Goal: Task Accomplishment & Management: Manage account settings

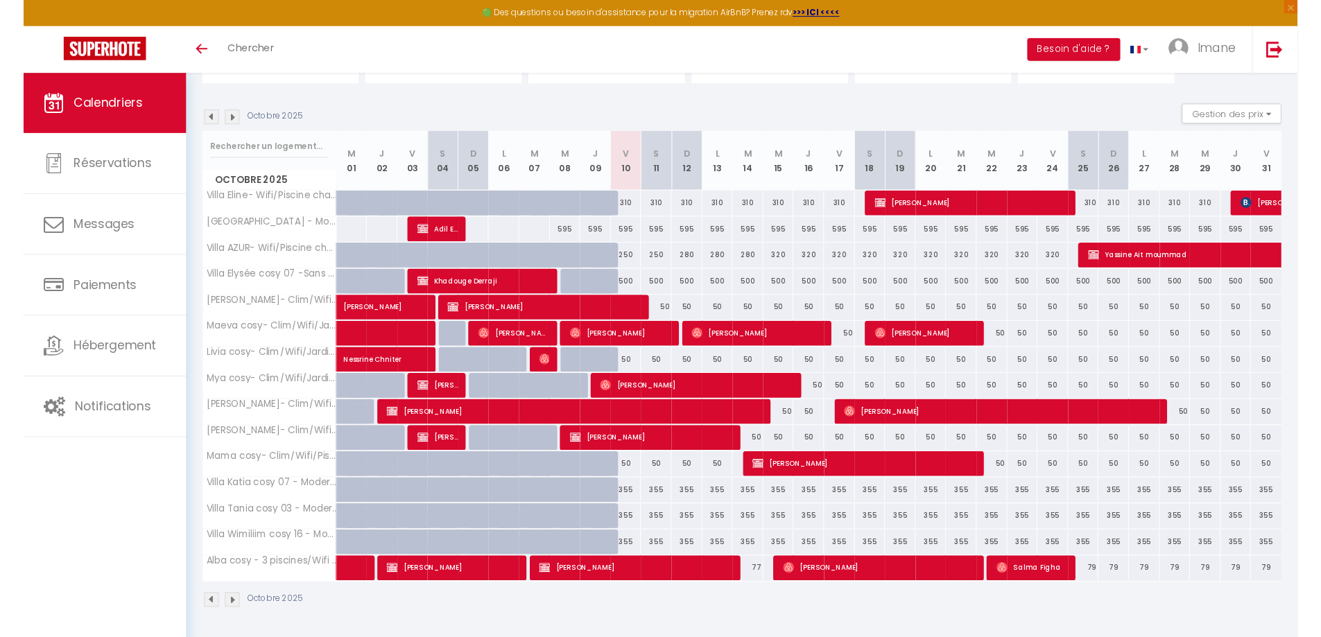
scroll to position [119, 0]
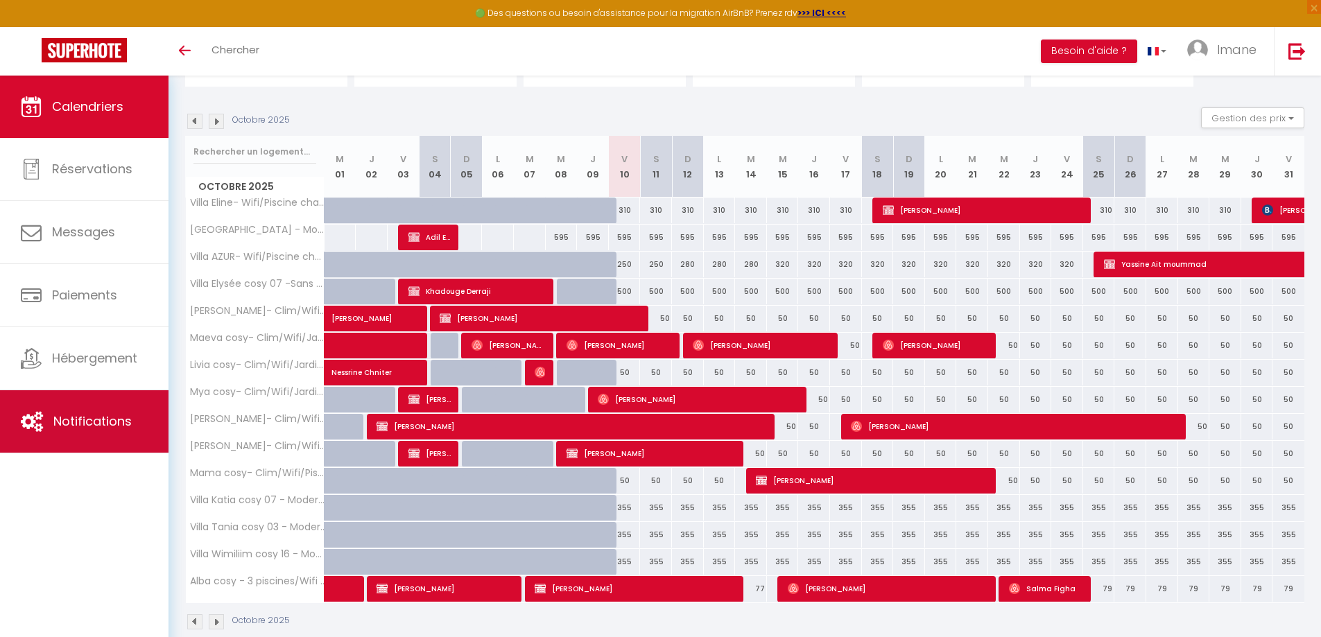
click at [103, 401] on link "Notifications" at bounding box center [84, 421] width 169 height 62
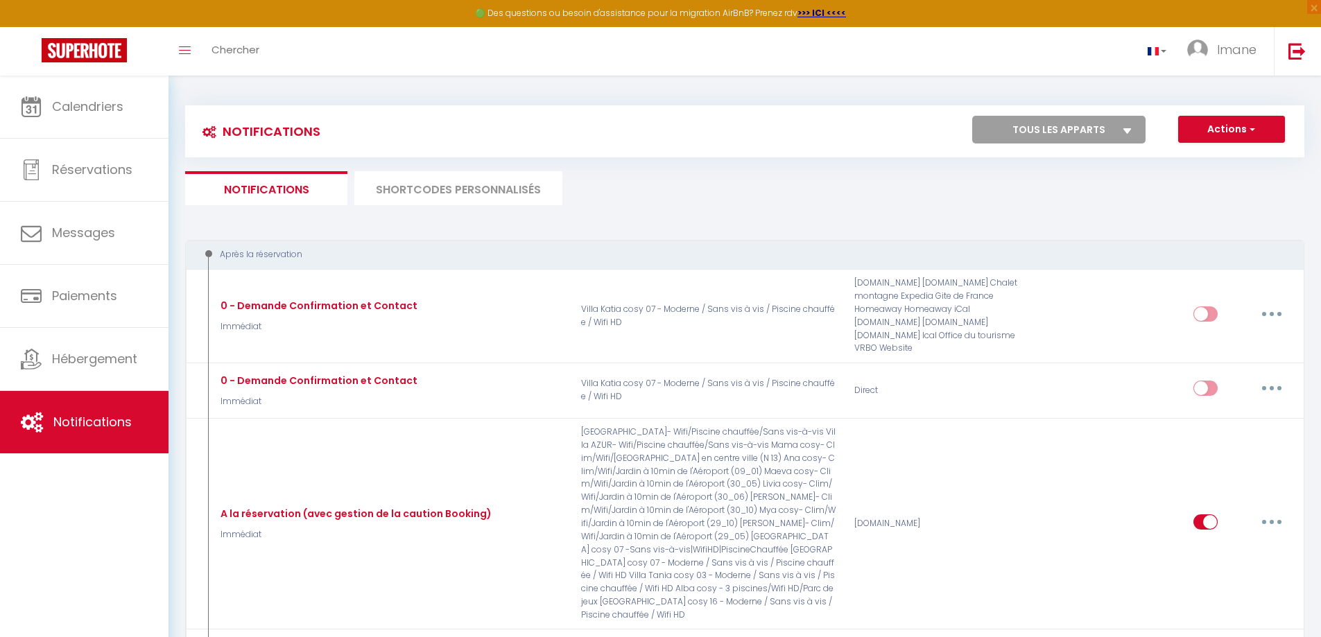
click at [434, 180] on li "SHORTCODES PERSONNALISÉS" at bounding box center [458, 188] width 208 height 34
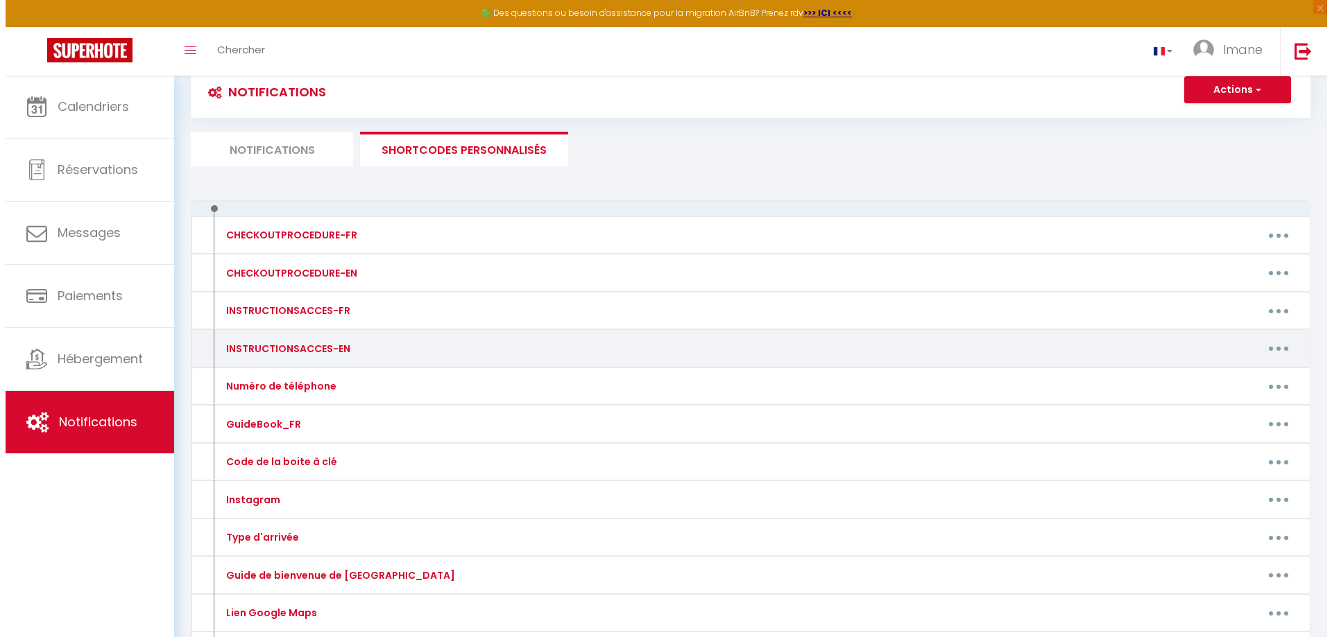
scroll to position [69, 0]
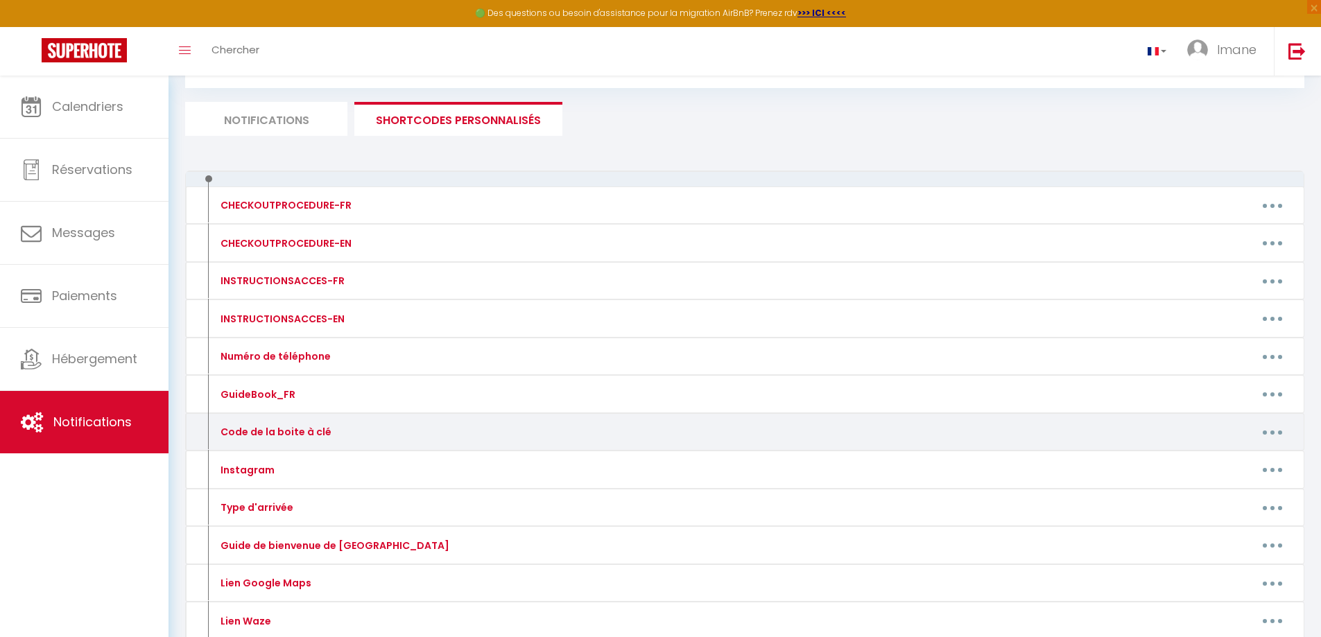
click at [287, 435] on div "Code de la boite à clé" at bounding box center [274, 431] width 114 height 15
click at [1262, 431] on button "button" at bounding box center [1272, 432] width 39 height 22
click at [1242, 459] on link "Editer" at bounding box center [1236, 464] width 103 height 24
type input "Code de la boite à clé"
type textarea "Merci de nous contacter pour le code"
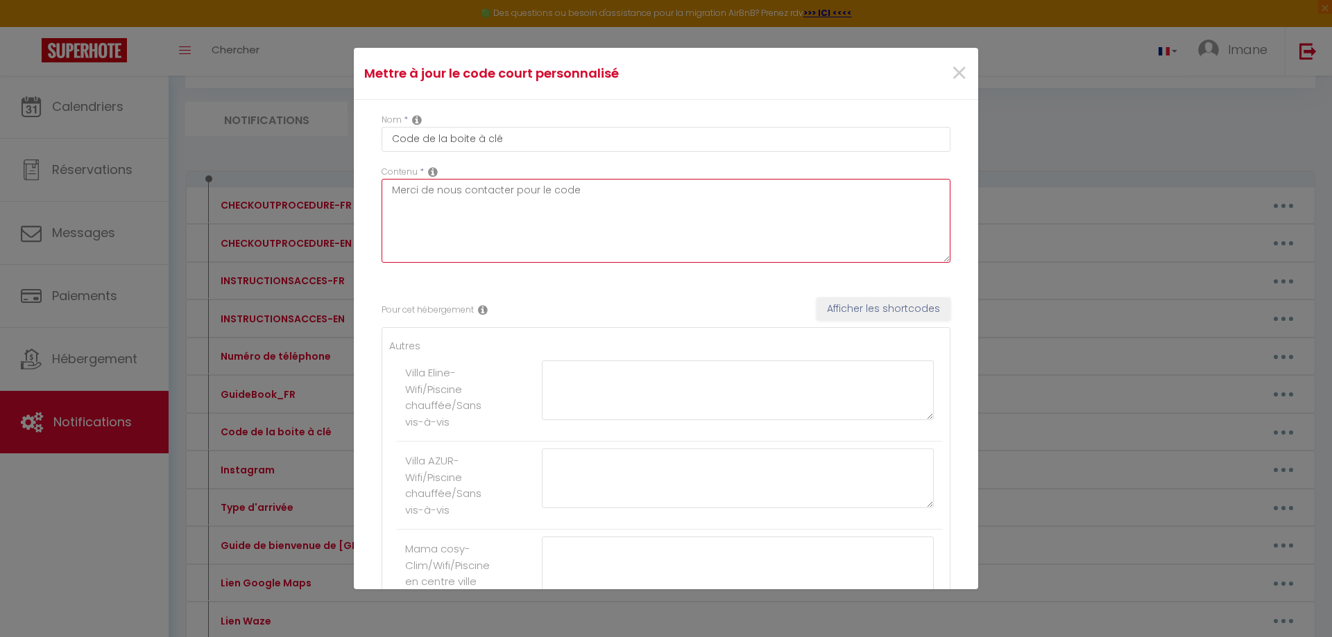
click at [538, 224] on textarea "Merci de nous contacter pour le code" at bounding box center [665, 221] width 569 height 84
click at [586, 193] on textarea "Merci de nous contacter pour le code" at bounding box center [665, 221] width 569 height 84
click at [629, 203] on textarea "Merci de nous contacter pour le code" at bounding box center [665, 221] width 569 height 84
click at [827, 300] on button "Afficher les shortcodes" at bounding box center [883, 310] width 134 height 24
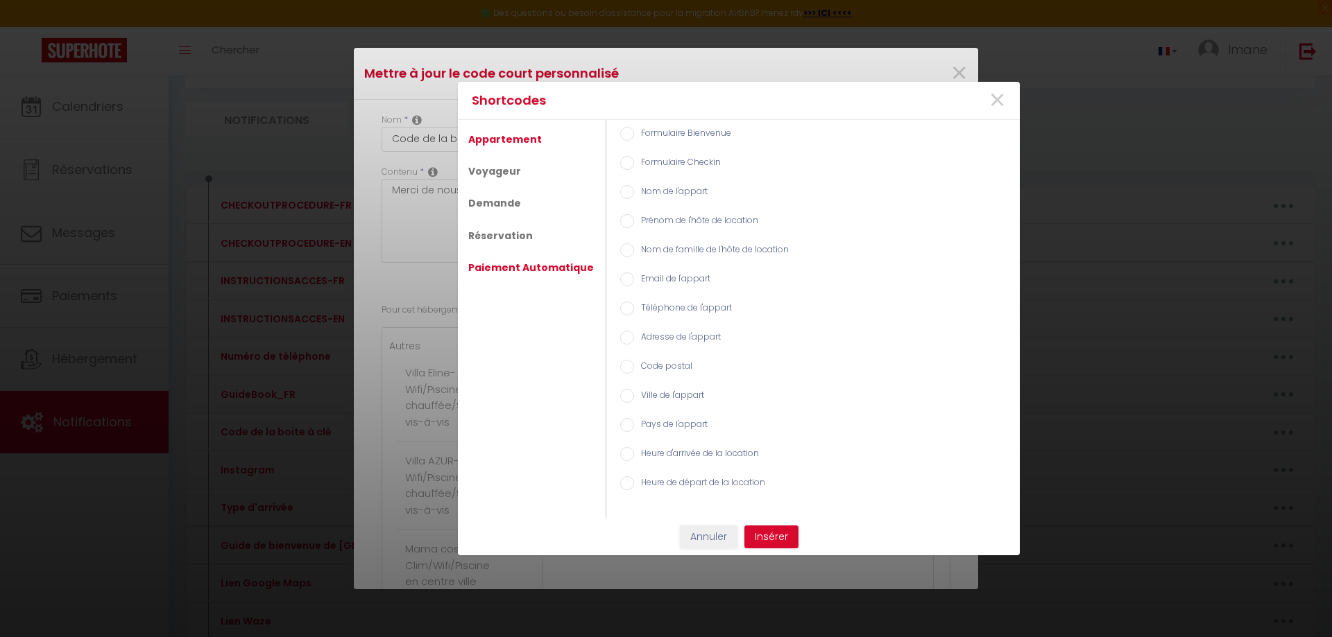
click at [530, 273] on link "Paiement Automatique" at bounding box center [530, 267] width 139 height 25
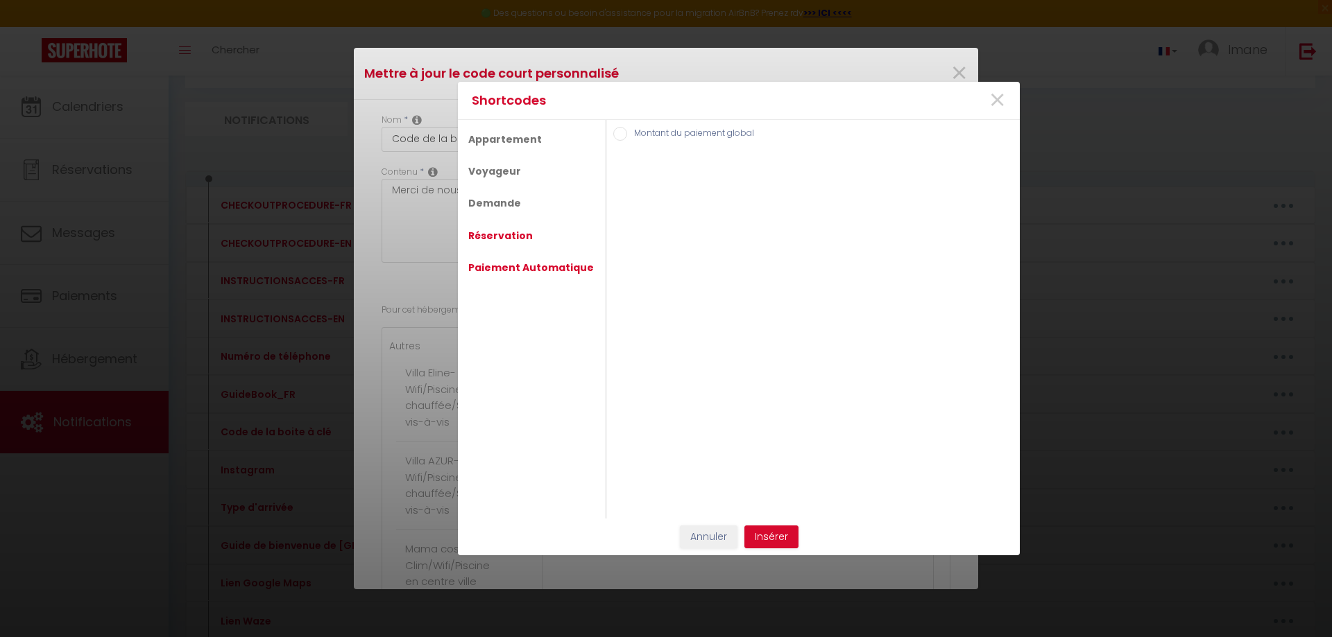
click at [516, 243] on link "Réservation" at bounding box center [500, 235] width 78 height 25
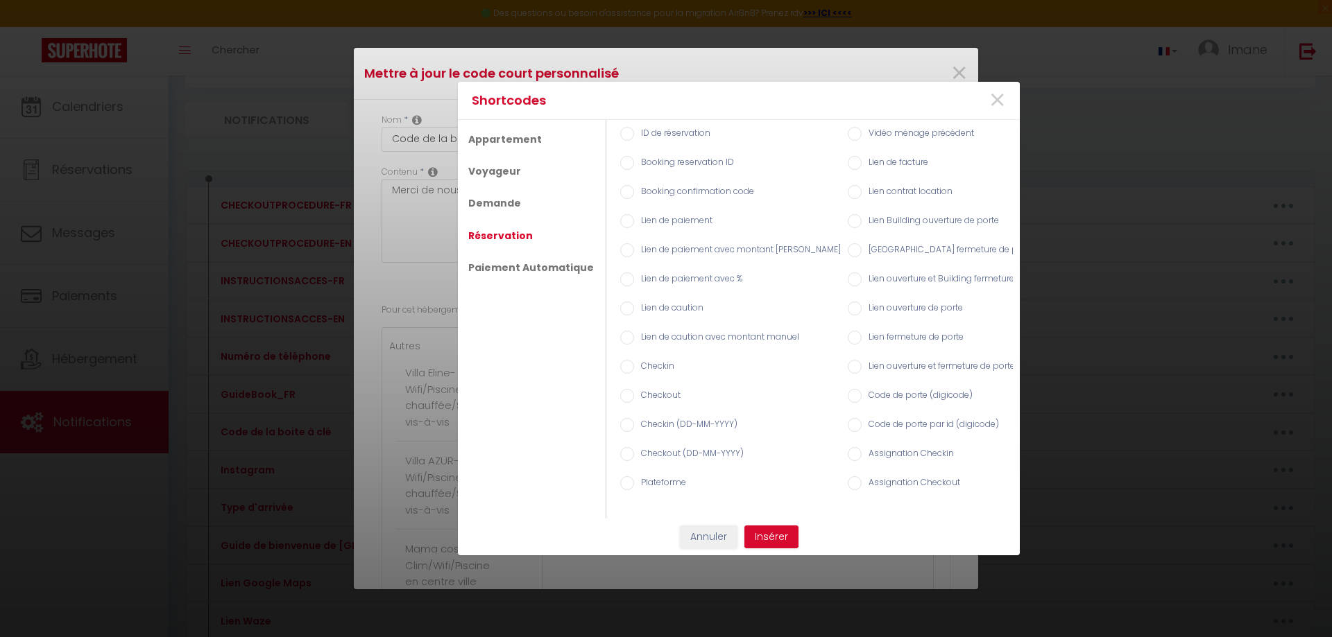
click at [531, 209] on ul "Appartement Voyageur Demande Réservation Paiement Automatique" at bounding box center [532, 319] width 148 height 399
click at [506, 194] on link "Demande" at bounding box center [494, 203] width 67 height 25
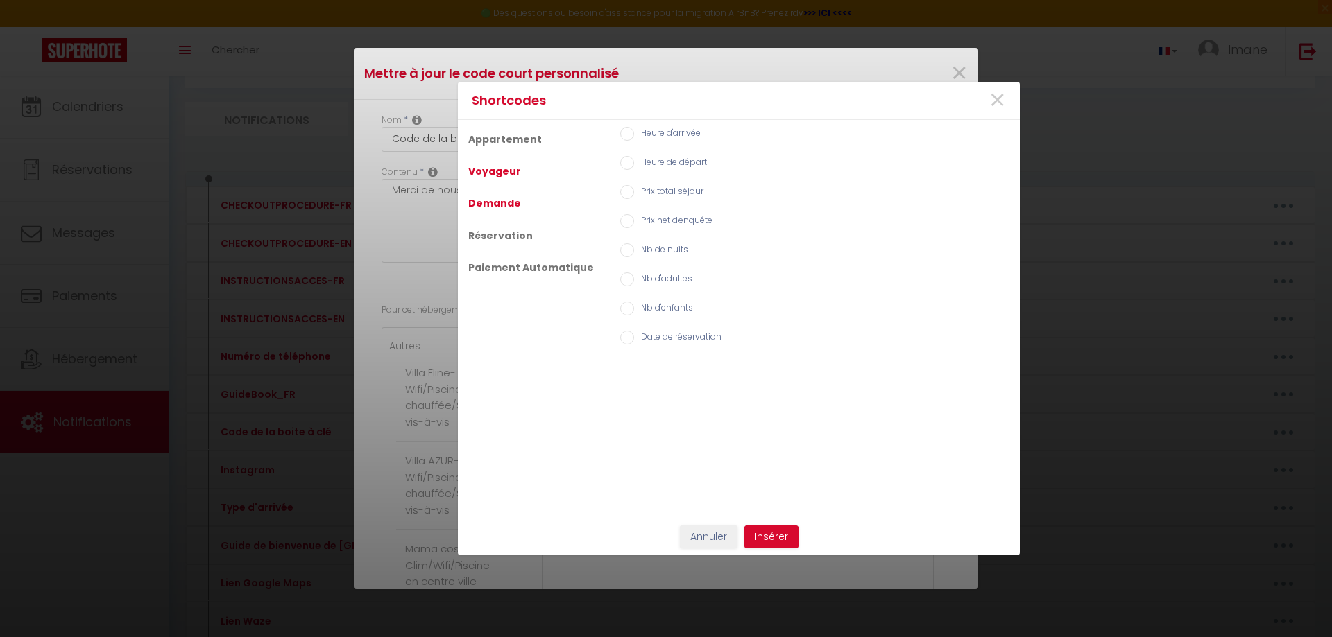
click at [501, 173] on link "Voyageur" at bounding box center [494, 171] width 67 height 25
click at [492, 139] on link "Appartement" at bounding box center [504, 139] width 87 height 25
drag, startPoint x: 1119, startPoint y: 228, endPoint x: 1103, endPoint y: 217, distance: 19.4
click at [1117, 228] on div "Shortcodes × Appartement Voyageur Demande Réservation Paiement Automatique Form…" at bounding box center [666, 318] width 1332 height 637
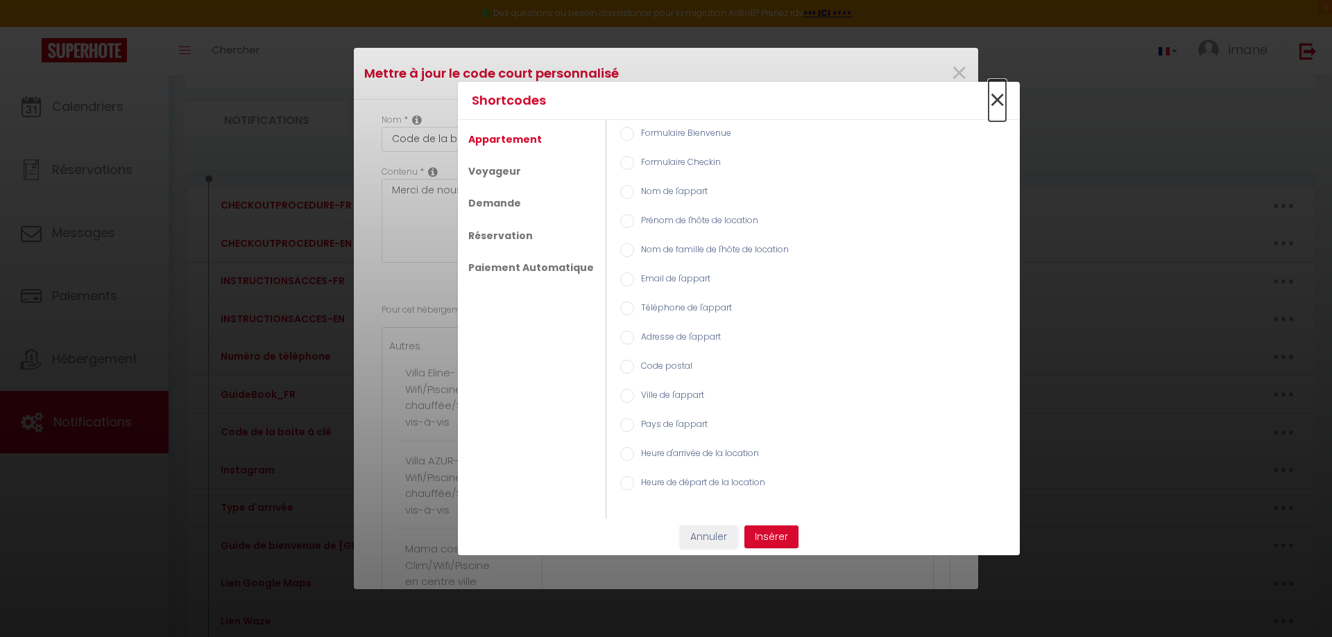
click at [995, 101] on span "×" at bounding box center [996, 101] width 17 height 42
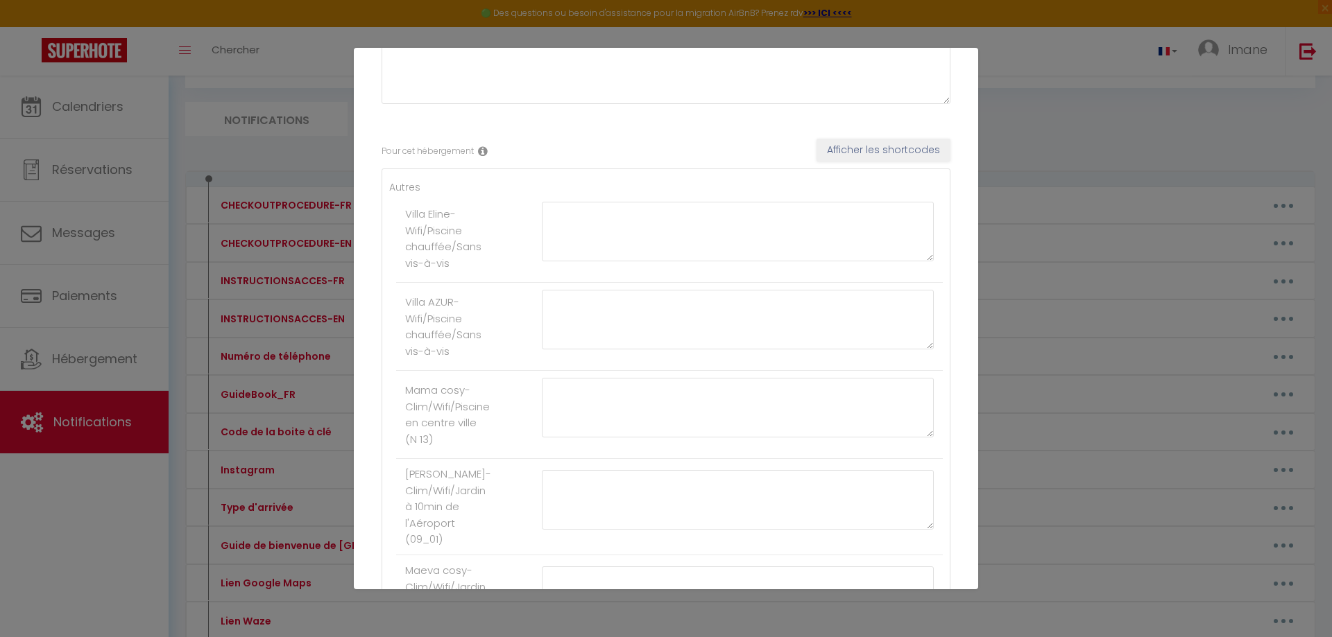
scroll to position [139, 0]
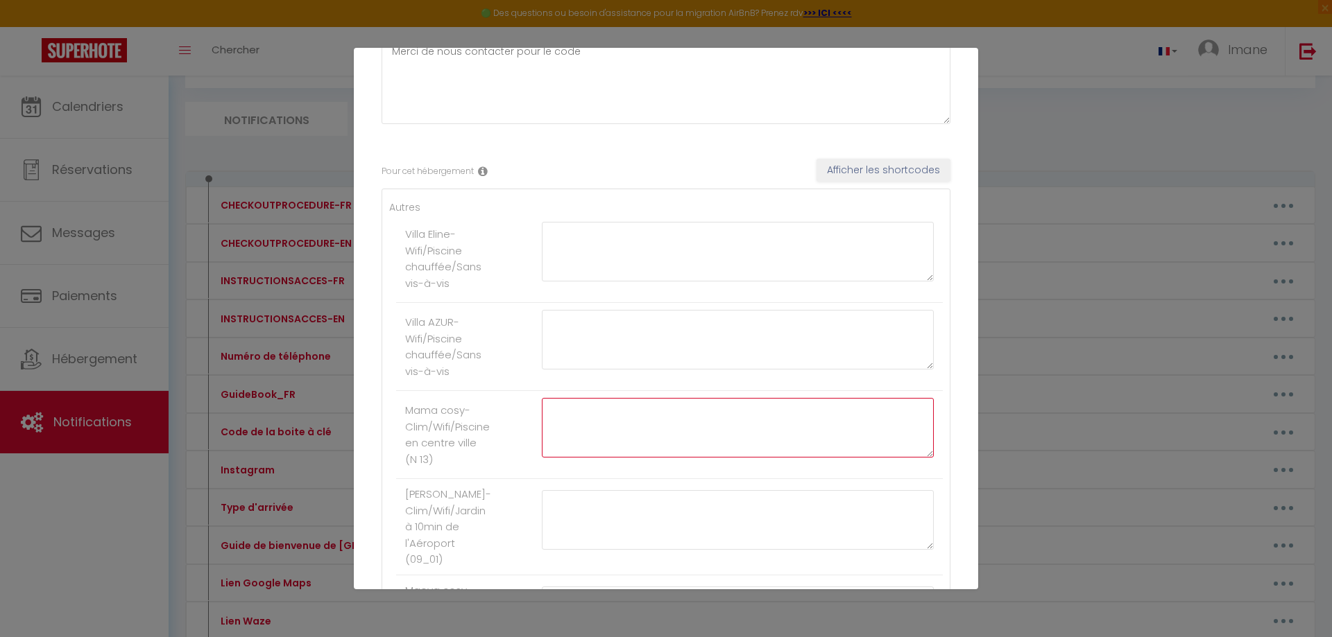
click at [699, 433] on textarea at bounding box center [738, 428] width 392 height 60
type textarea "6615"
click at [685, 529] on textarea at bounding box center [738, 520] width 392 height 60
click at [837, 160] on button "Afficher les shortcodes" at bounding box center [883, 171] width 134 height 24
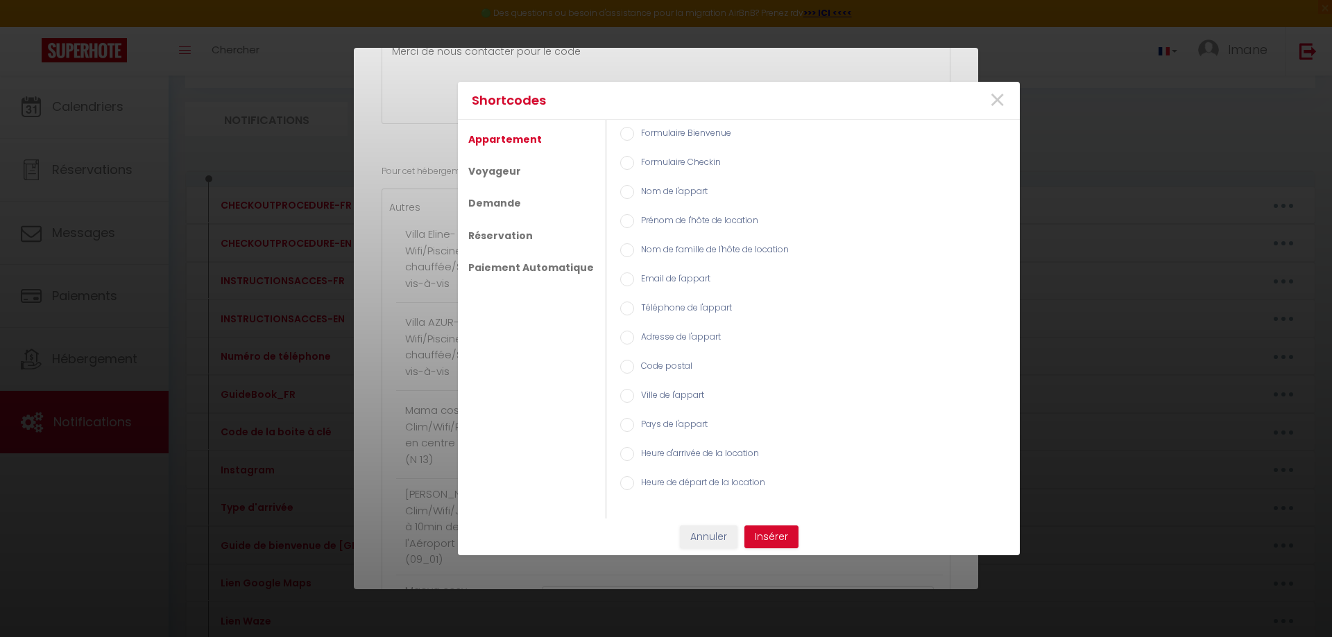
click at [509, 78] on div "Shortcodes × Appartement Voyageur Demande Réservation Paiement Automatique Form…" at bounding box center [666, 318] width 1332 height 637
click at [782, 539] on button "Insérer" at bounding box center [771, 538] width 54 height 24
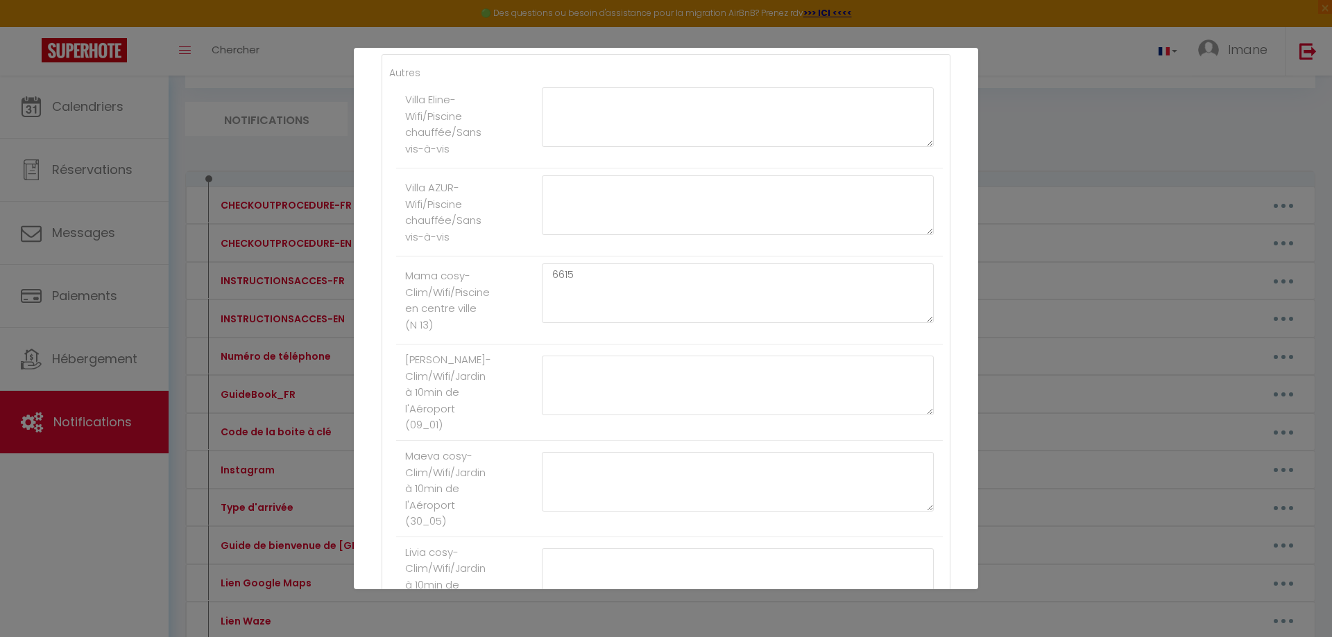
scroll to position [277, 0]
click at [604, 356] on textarea at bounding box center [738, 382] width 392 height 60
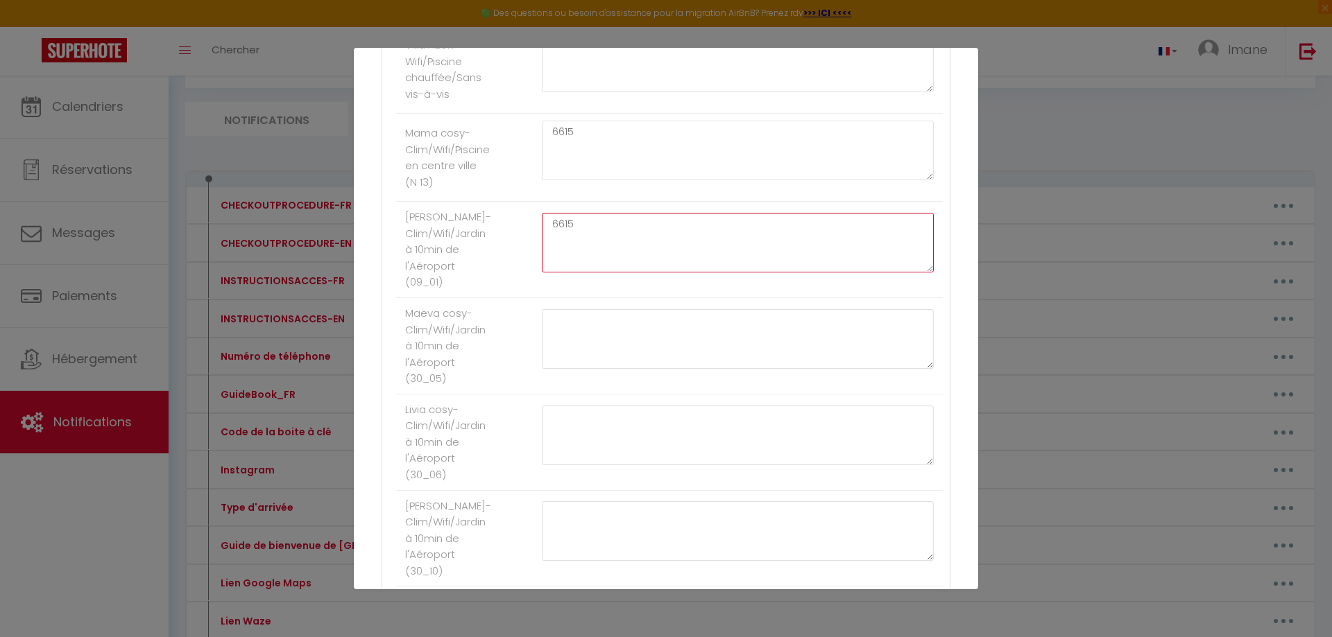
type textarea "6615"
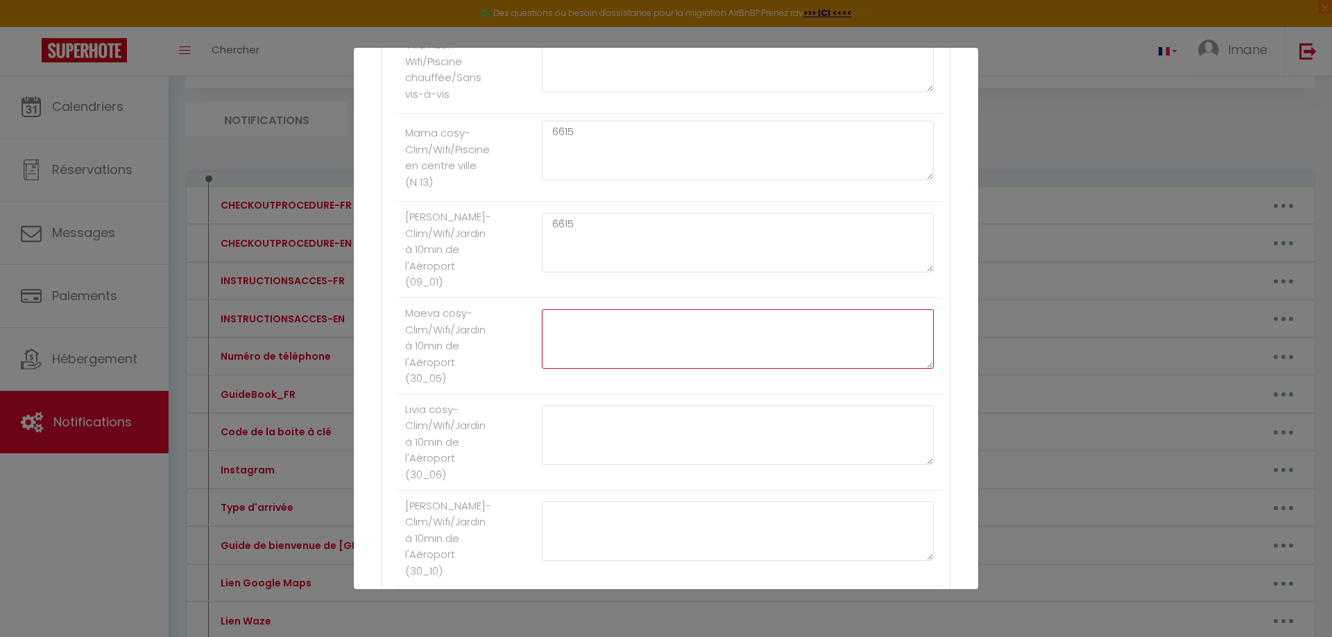
click at [631, 343] on textarea at bounding box center [738, 339] width 392 height 60
type textarea "6615"
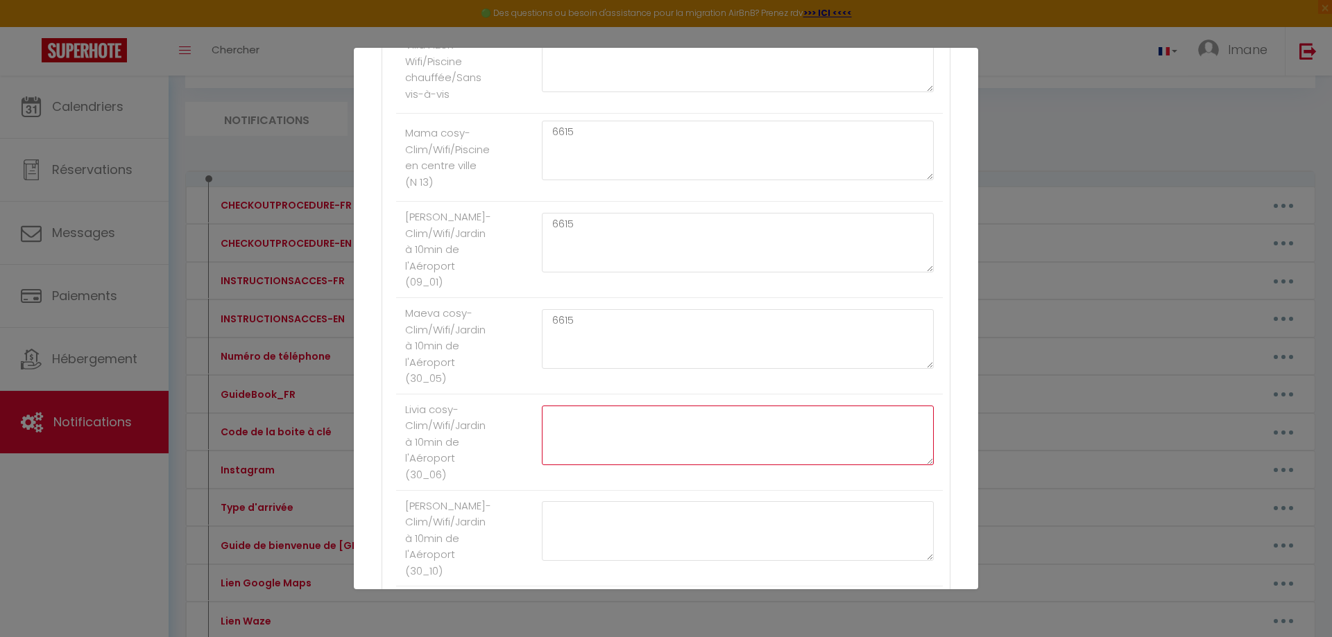
click at [617, 461] on textarea at bounding box center [738, 436] width 392 height 60
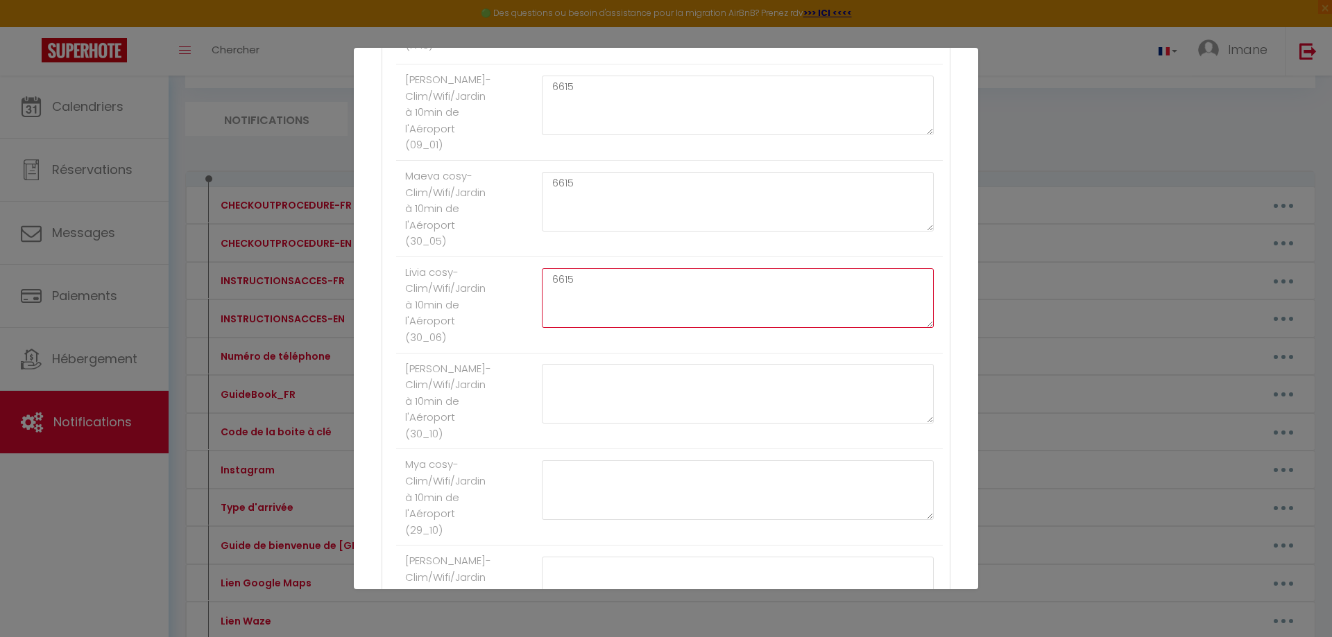
scroll to position [555, 0]
type textarea "6615"
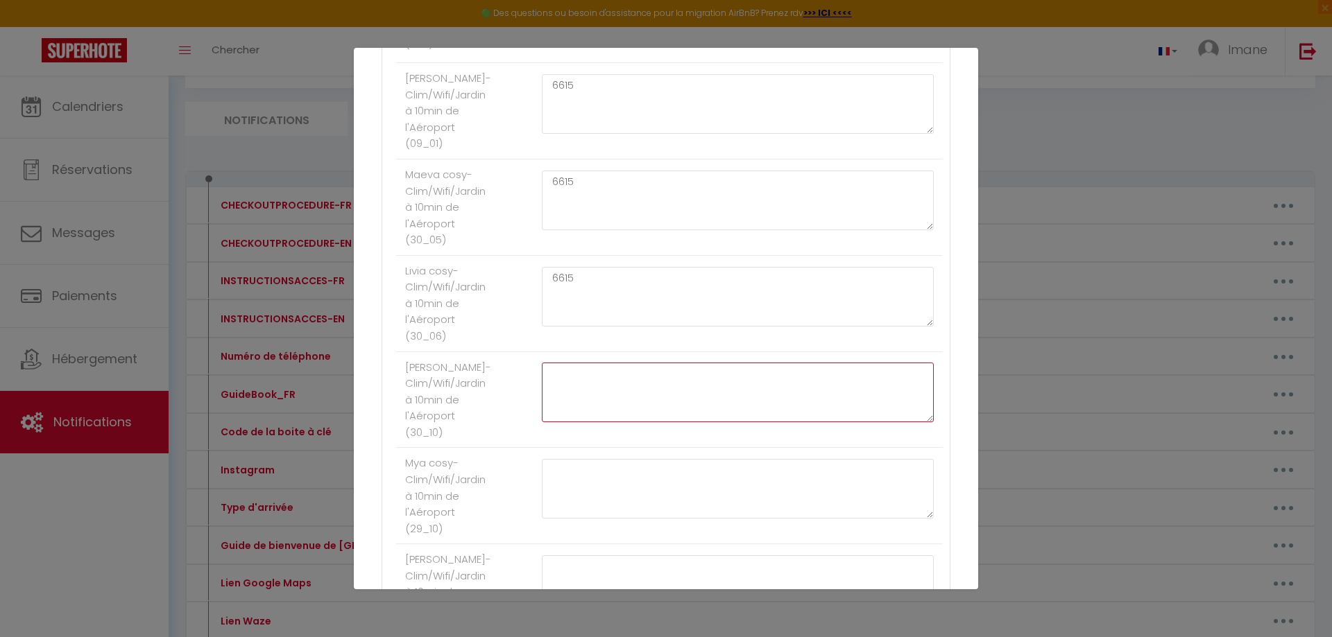
click at [608, 418] on textarea at bounding box center [738, 393] width 392 height 60
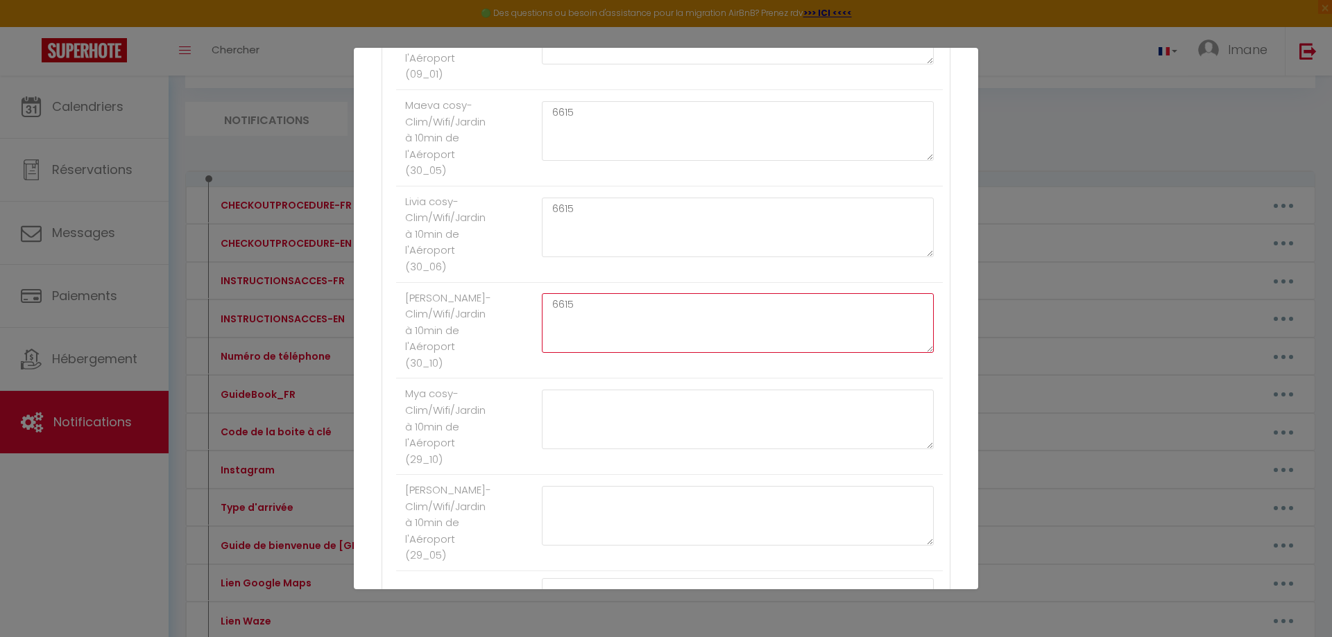
type textarea "6615"
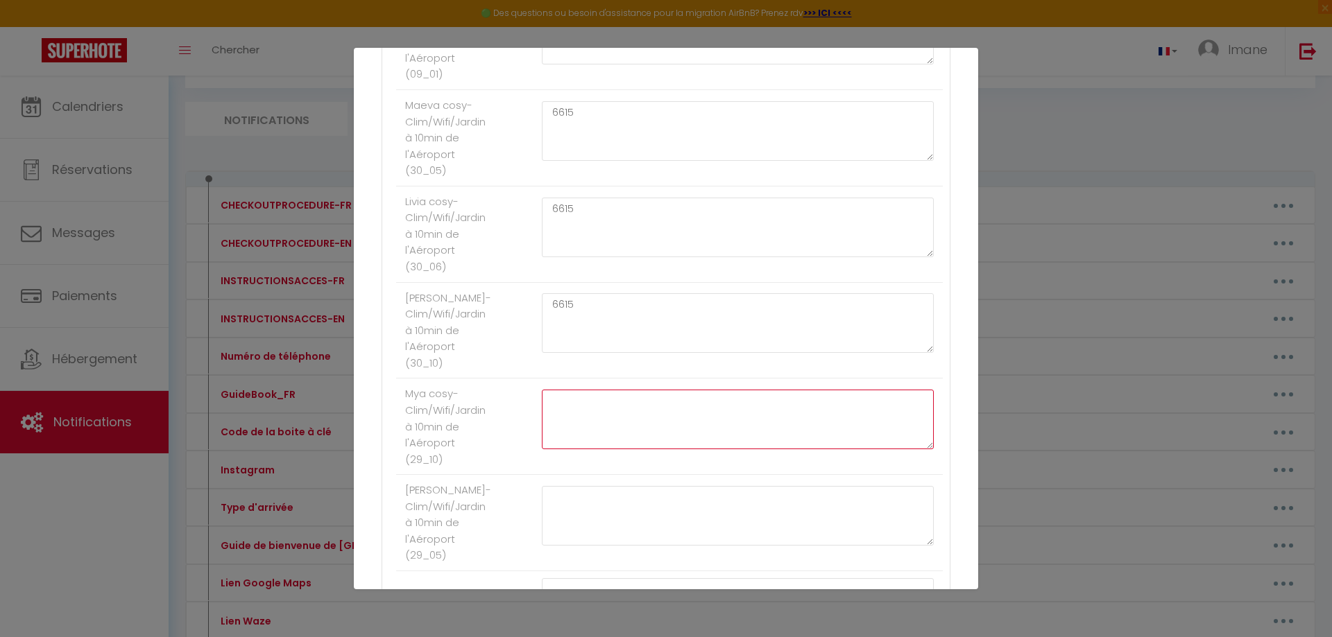
click at [608, 418] on textarea at bounding box center [738, 420] width 392 height 60
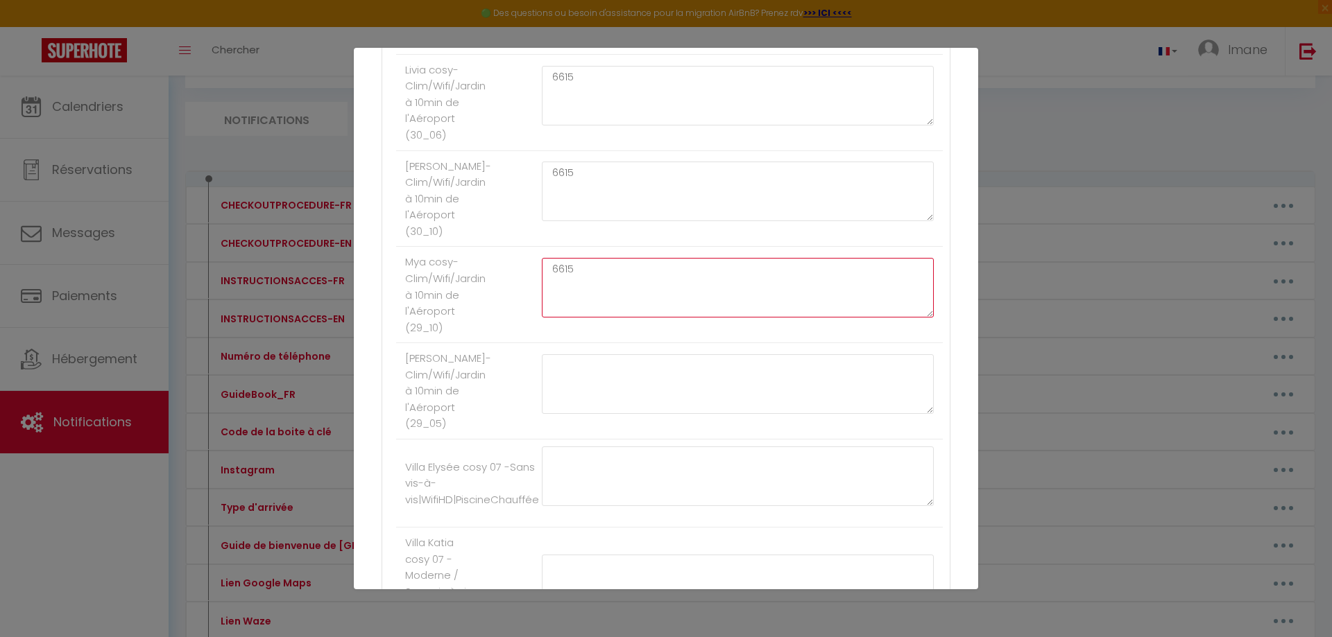
scroll to position [763, 0]
type textarea "6615"
click at [608, 394] on textarea at bounding box center [738, 377] width 392 height 60
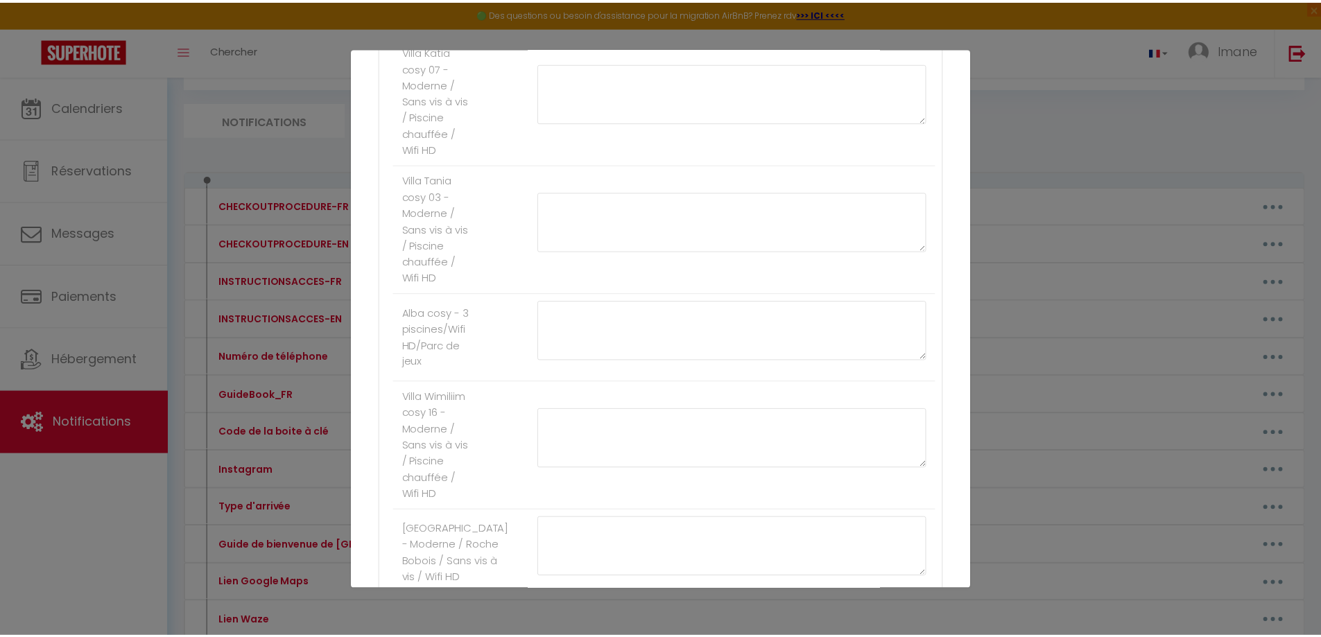
scroll to position [1380, 0]
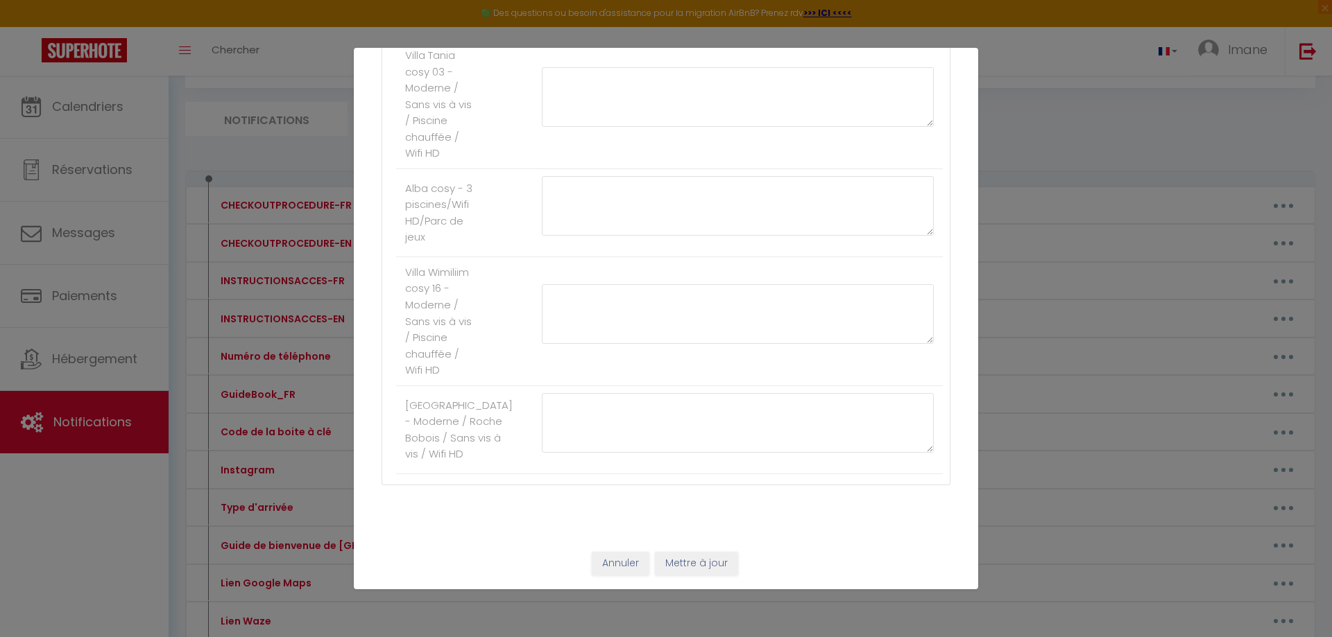
type textarea "6615"
click at [711, 566] on button "Mettre à jour" at bounding box center [696, 564] width 83 height 24
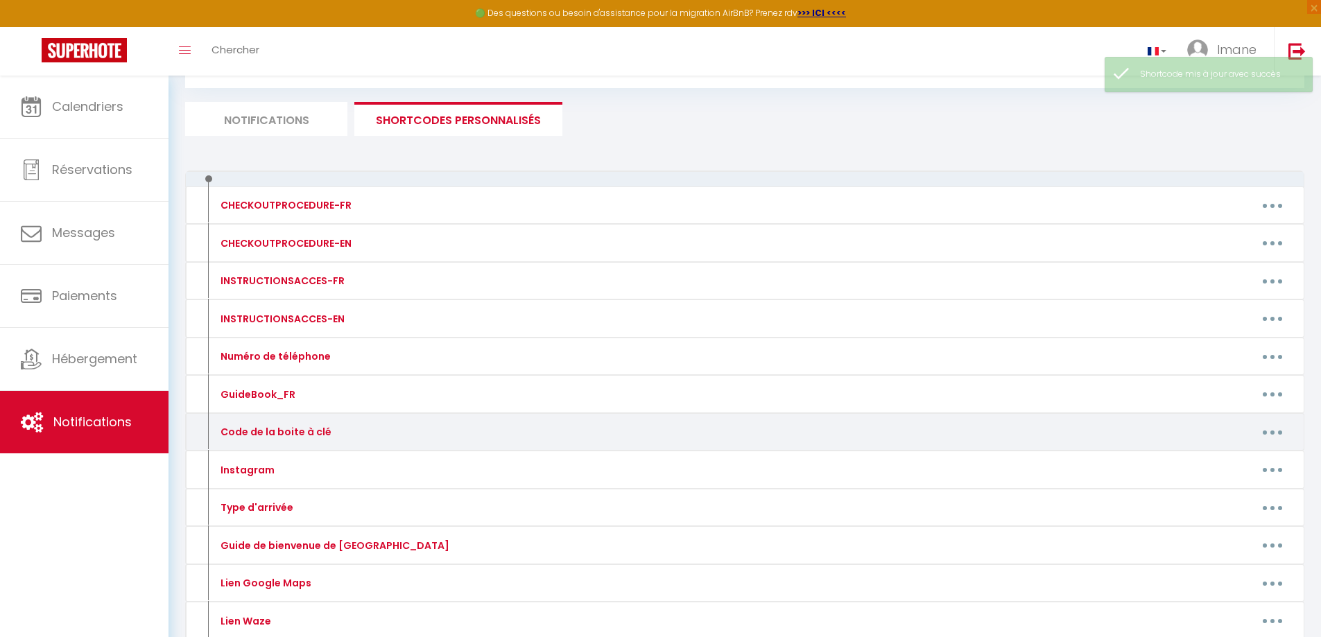
click at [1283, 436] on button "button" at bounding box center [1272, 432] width 39 height 22
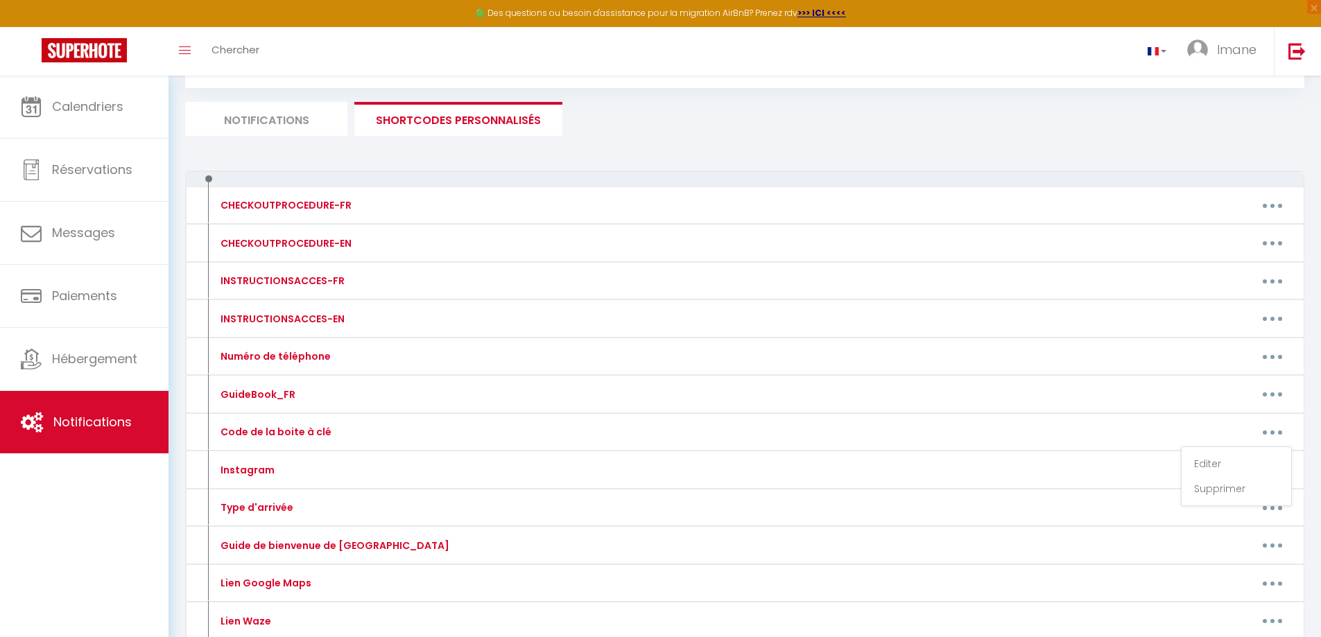
click at [439, 122] on li "SHORTCODES PERSONNALISÉS" at bounding box center [458, 119] width 208 height 34
drag, startPoint x: 439, startPoint y: 122, endPoint x: 383, endPoint y: 141, distance: 59.4
click at [384, 141] on div "Notifications Actions Nouvelle Notification Exporter Importer Tous les apparts …" at bounding box center [744, 406] width 1119 height 767
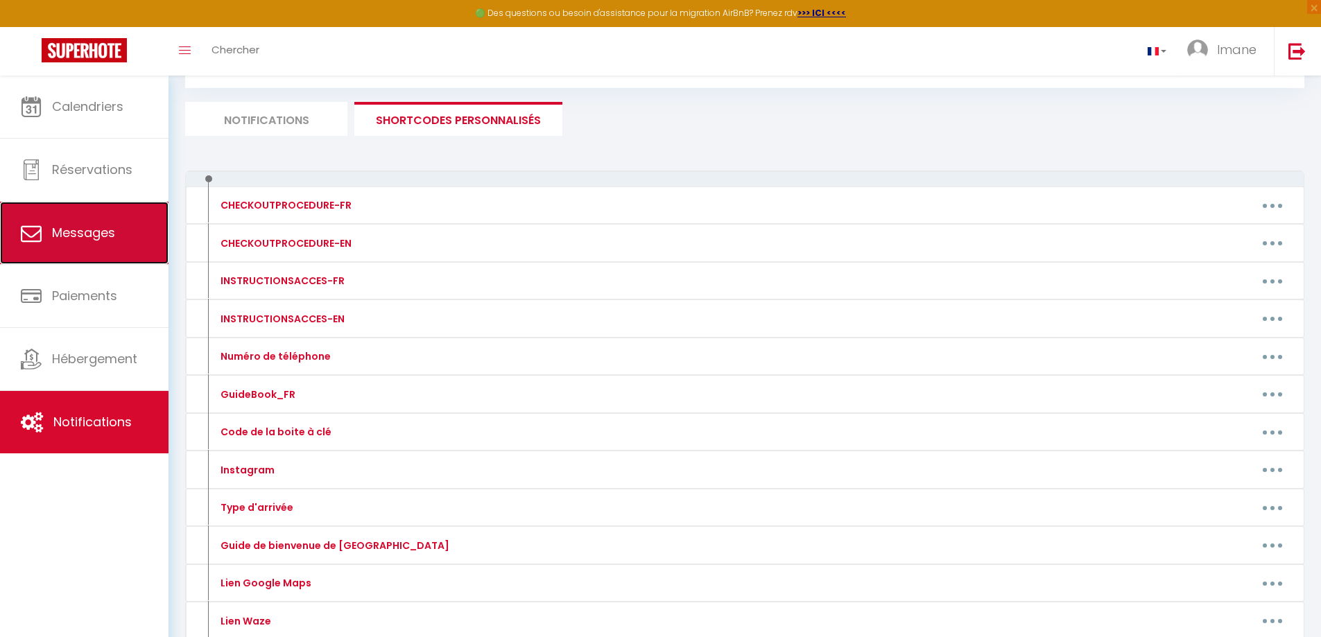
click at [58, 243] on link "Messages" at bounding box center [84, 233] width 169 height 62
select select "message"
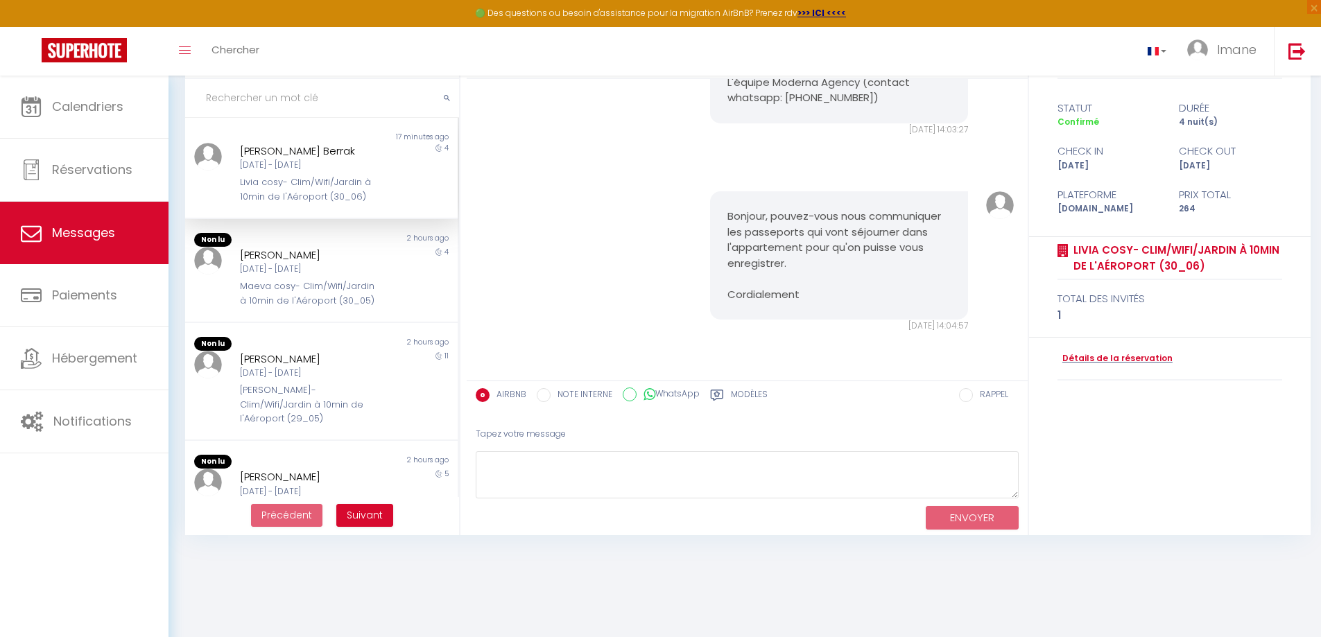
scroll to position [1168, 0]
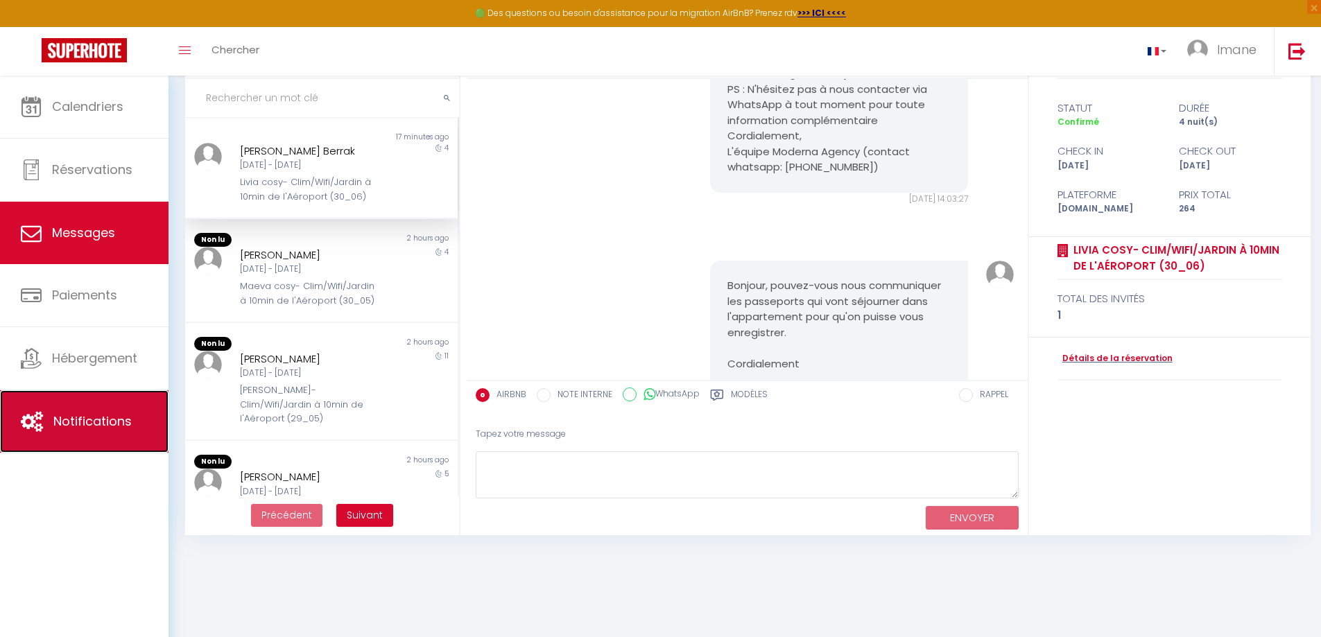
click at [105, 399] on link "Notifications" at bounding box center [84, 421] width 169 height 62
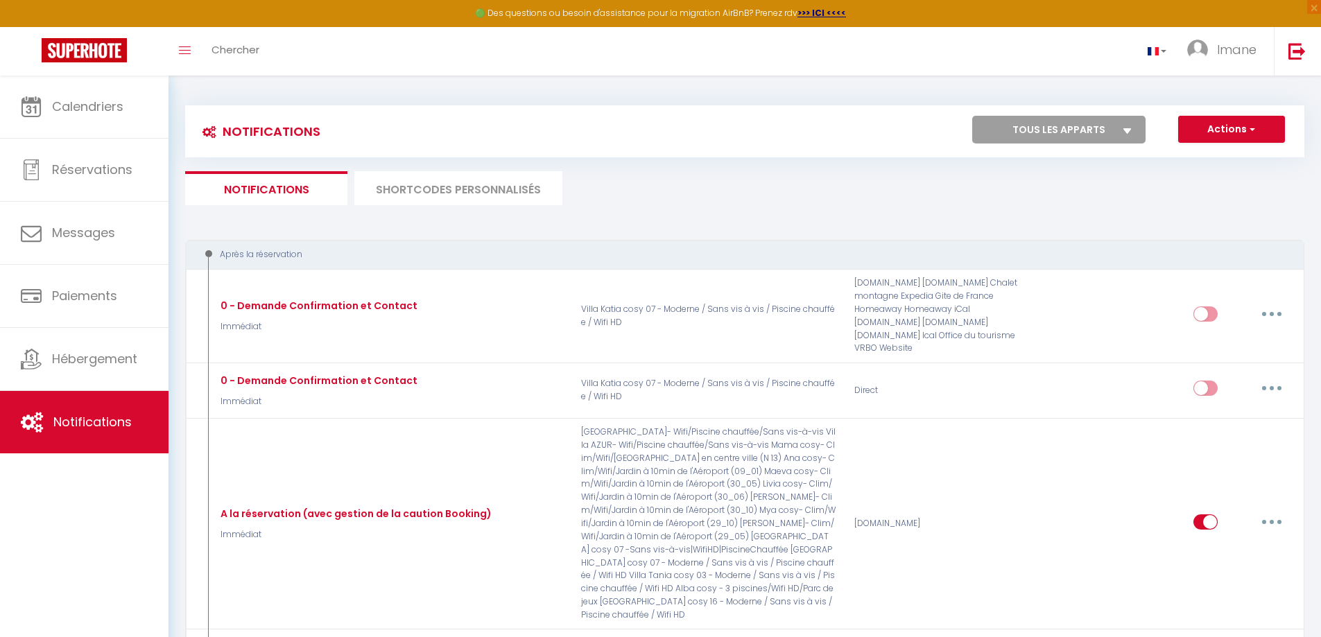
click at [504, 182] on li "SHORTCODES PERSONNALISÉS" at bounding box center [458, 188] width 208 height 34
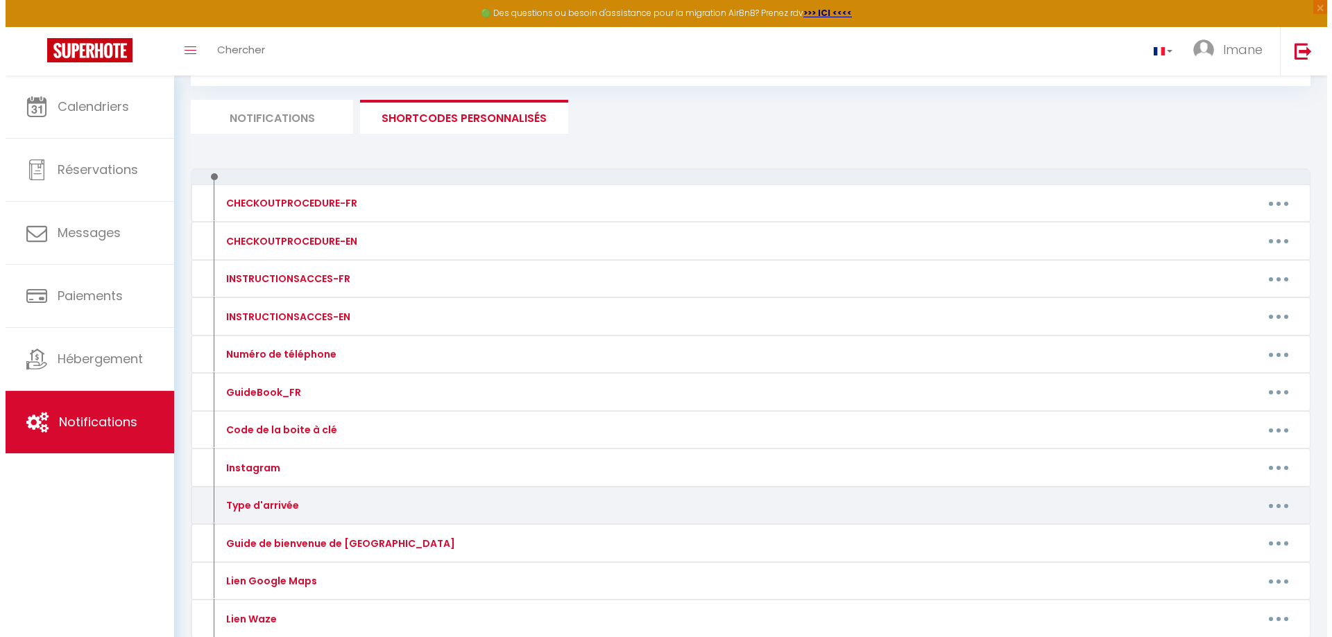
scroll to position [208, 0]
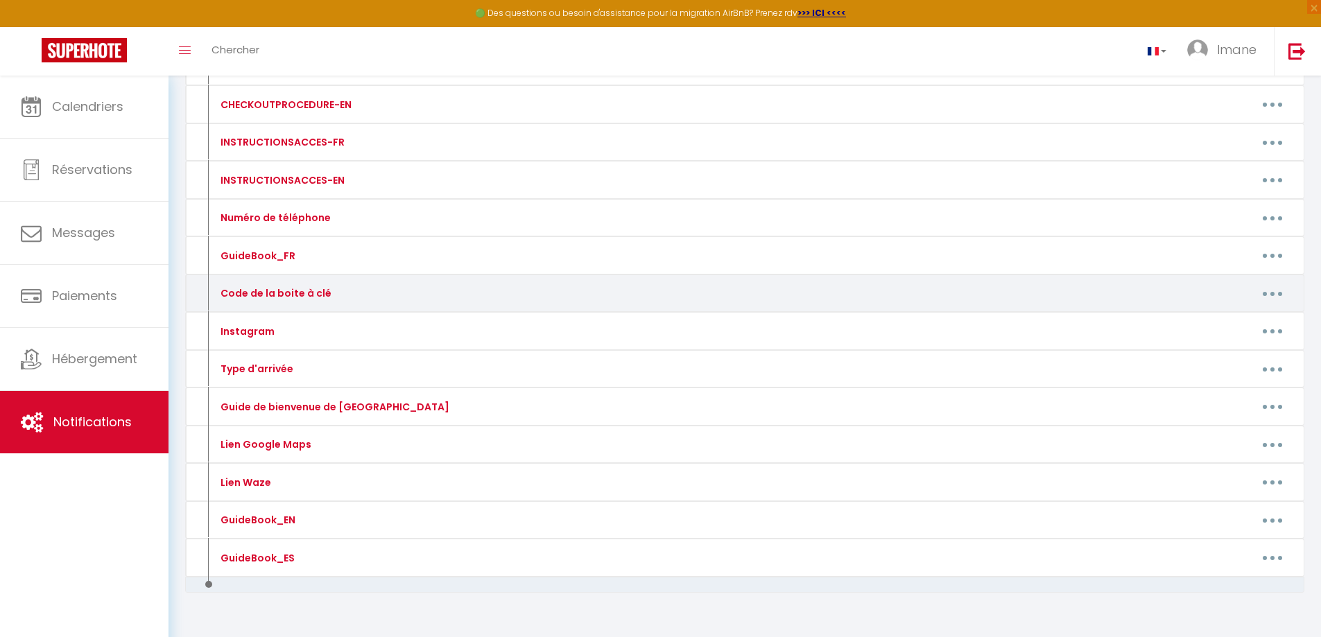
click at [1273, 284] on button "button" at bounding box center [1272, 293] width 39 height 22
click at [1234, 330] on link "Editer" at bounding box center [1236, 325] width 103 height 24
type input "Code de la boite à clé"
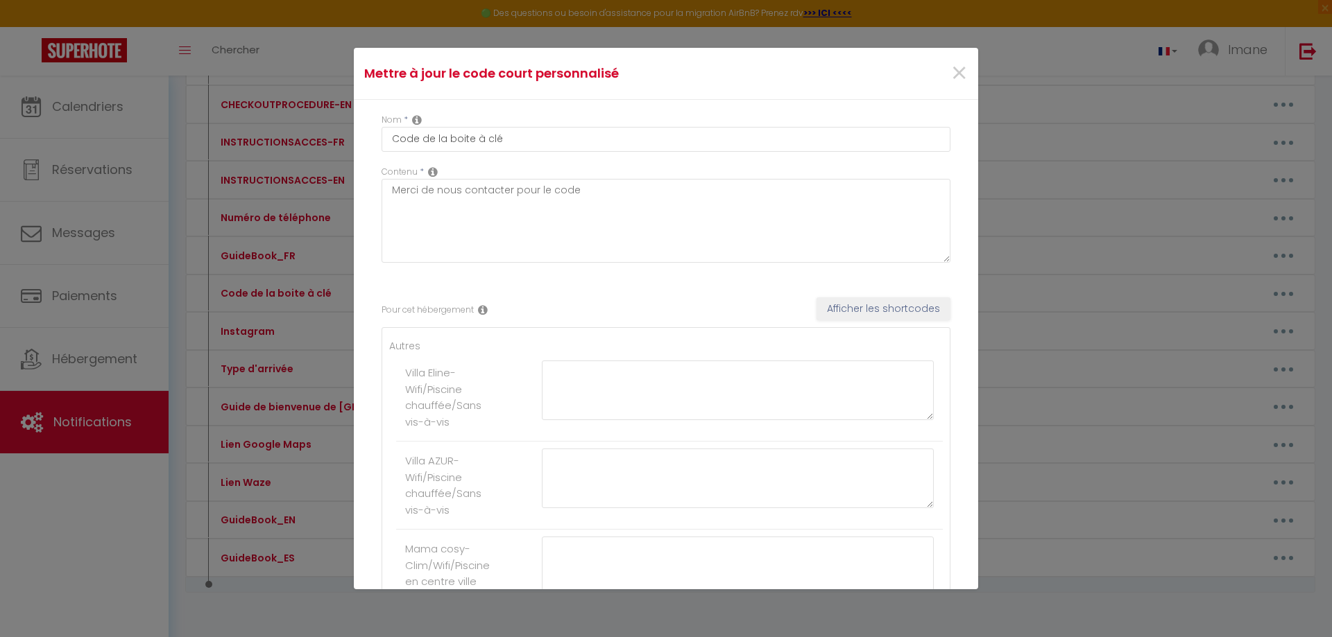
click at [434, 171] on icon at bounding box center [433, 171] width 10 height 11
drag, startPoint x: 553, startPoint y: 199, endPoint x: 561, endPoint y: 198, distance: 8.4
click at [553, 200] on textarea "Merci de nous contacter pour le code" at bounding box center [665, 221] width 569 height 84
drag, startPoint x: 580, startPoint y: 192, endPoint x: 387, endPoint y: 186, distance: 193.6
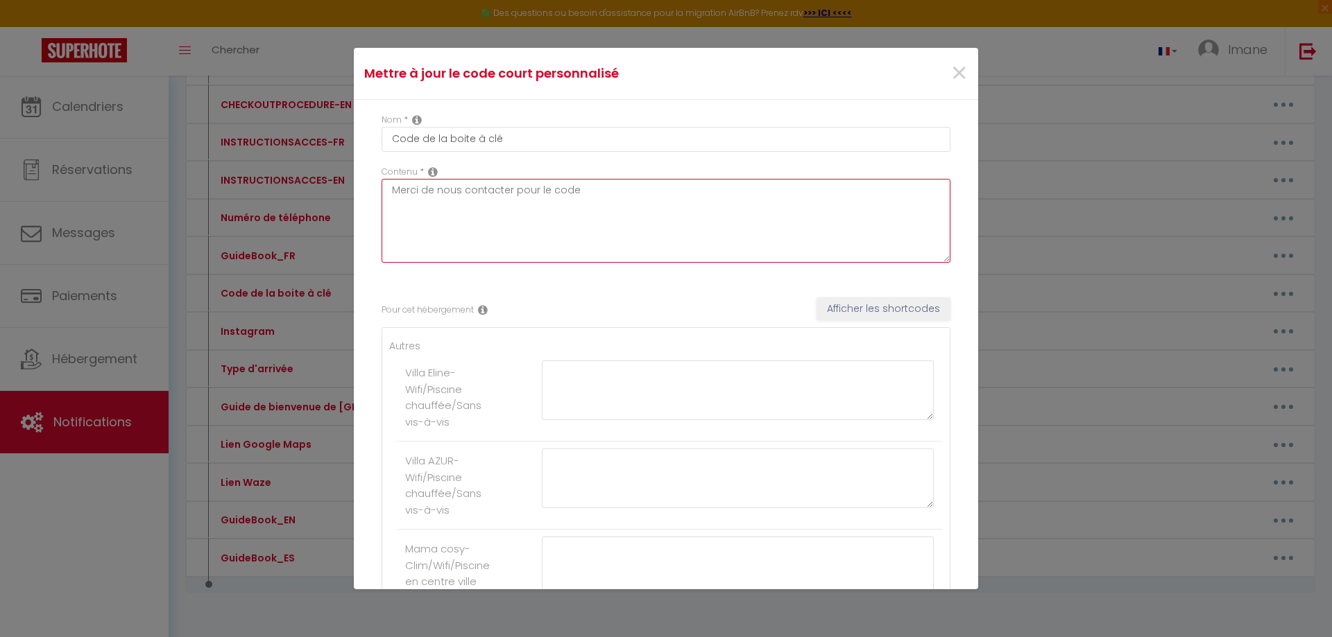
click at [387, 186] on textarea "Merci de nous contacter pour le code" at bounding box center [665, 221] width 569 height 84
click at [710, 298] on div "Pour cet hébergement Afficher les shortcodes" at bounding box center [665, 311] width 569 height 27
drag, startPoint x: 392, startPoint y: 186, endPoint x: 585, endPoint y: 190, distance: 193.5
click at [585, 190] on textarea "Merci de nous contacter pour le code" at bounding box center [665, 221] width 569 height 84
click at [606, 211] on textarea "Merci de nous contacter pour le code" at bounding box center [665, 221] width 569 height 84
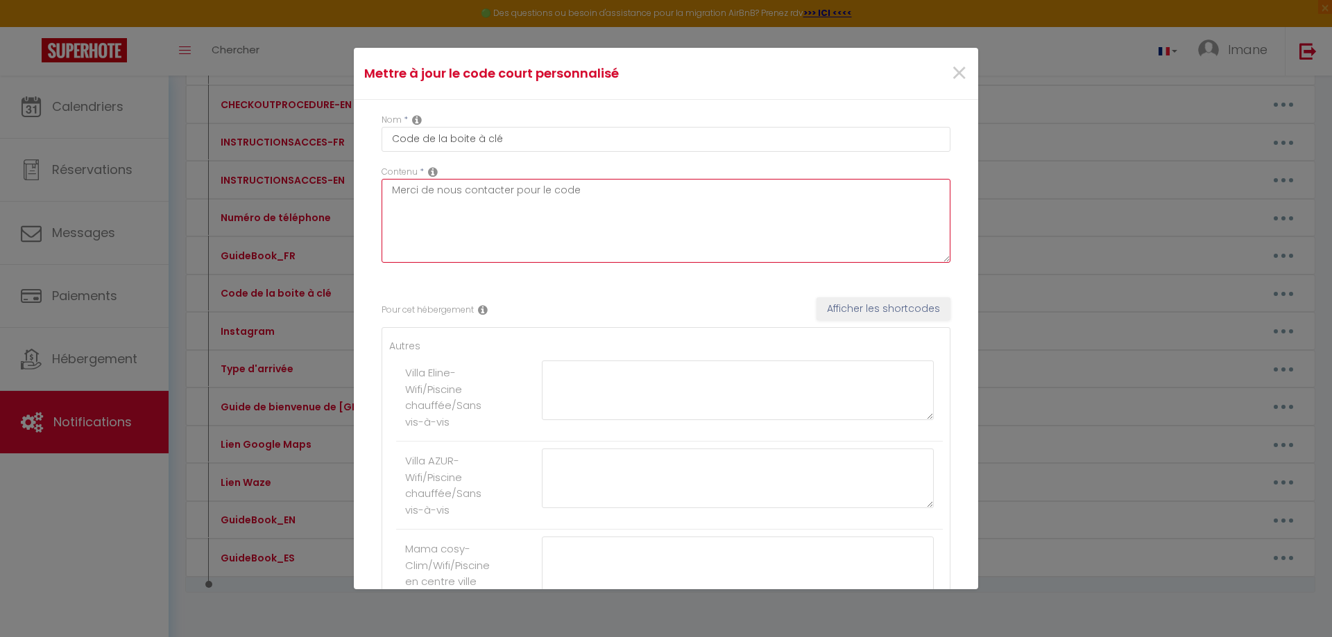
drag, startPoint x: 574, startPoint y: 190, endPoint x: 384, endPoint y: 189, distance: 190.0
click at [384, 189] on textarea "Merci de nous contacter pour le code" at bounding box center [665, 221] width 569 height 84
type textarea "6615"
click at [548, 318] on div "Pour cet hébergement Afficher les shortcodes" at bounding box center [665, 311] width 569 height 27
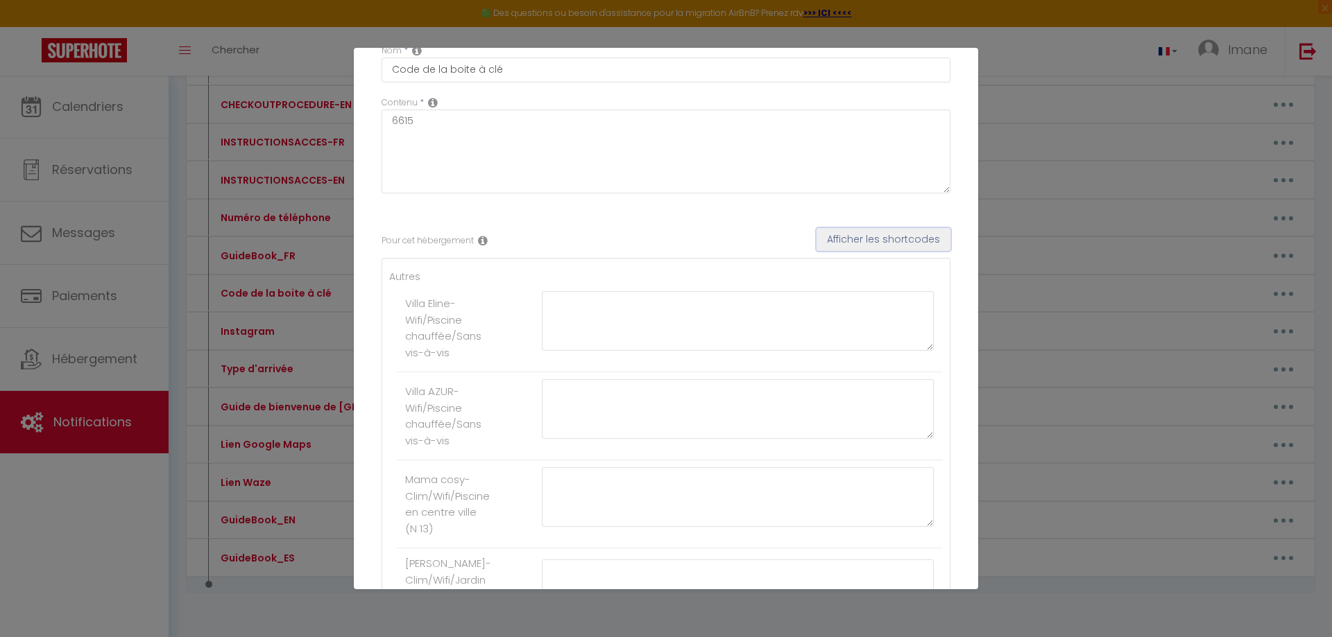
click at [843, 243] on button "Afficher les shortcodes" at bounding box center [883, 240] width 134 height 24
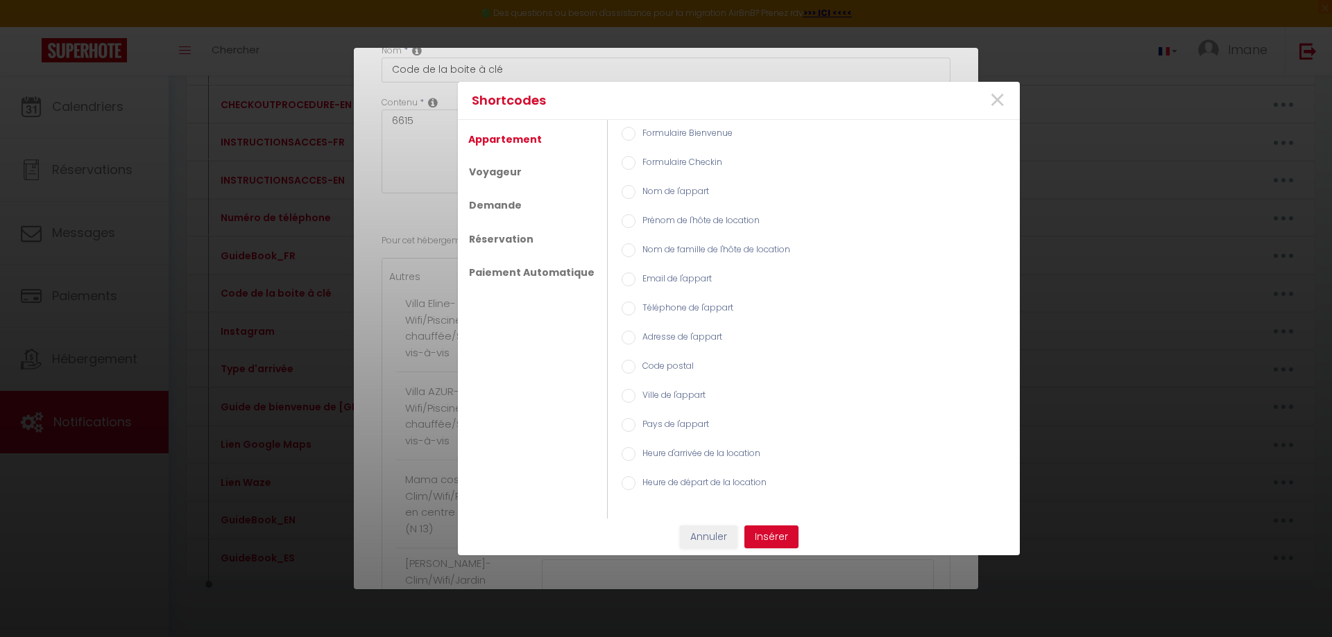
click at [763, 74] on div "Shortcodes × Appartement Voyageur Demande Réservation Paiement Automatique Form…" at bounding box center [666, 318] width 1332 height 637
click at [992, 99] on span "×" at bounding box center [996, 101] width 17 height 42
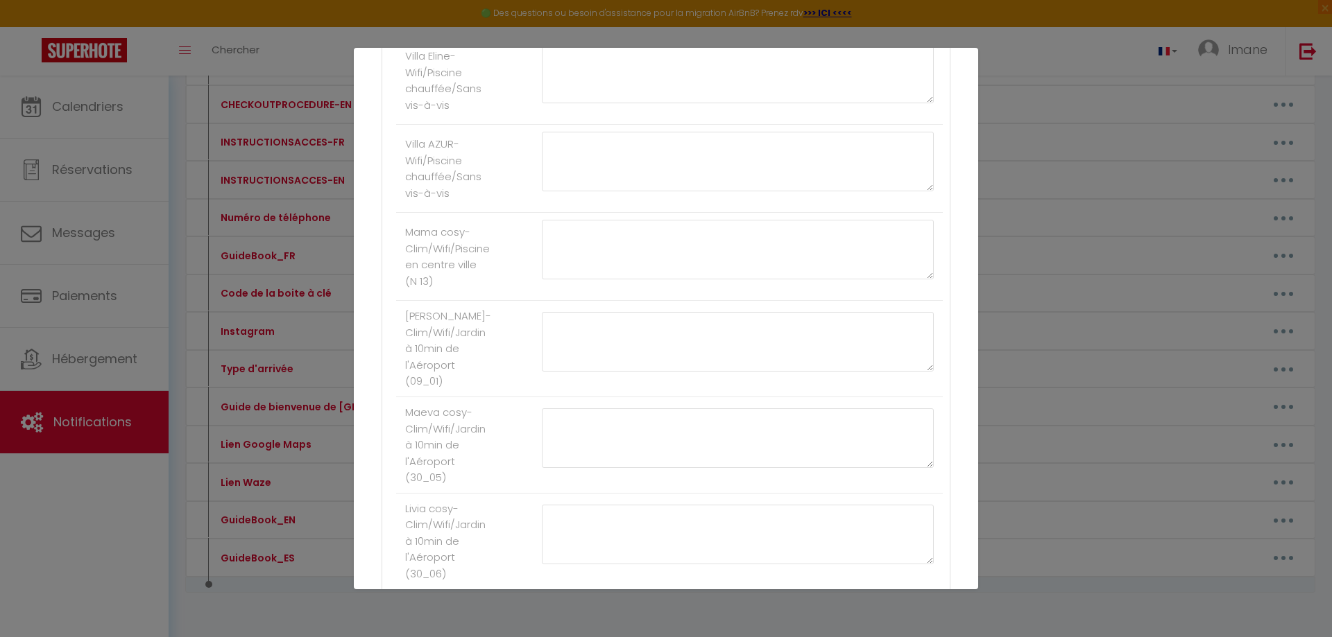
scroll to position [347, 0]
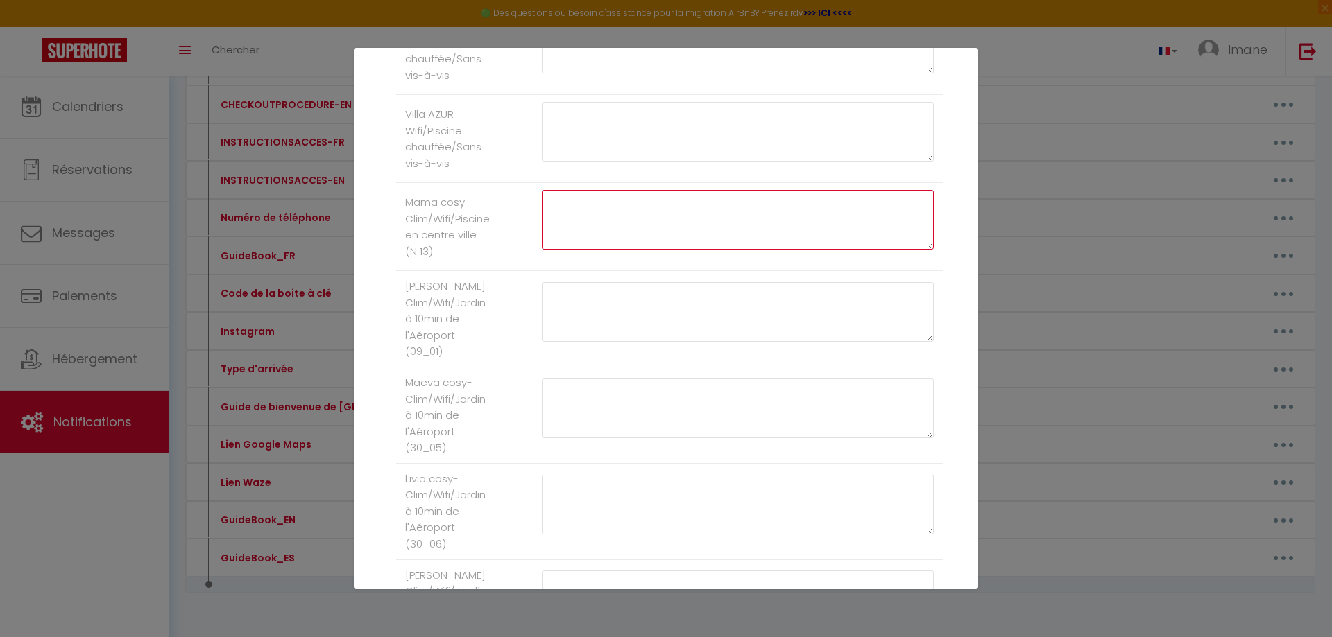
click at [568, 207] on textarea at bounding box center [738, 220] width 392 height 60
type textarea "6615"
click at [658, 315] on textarea at bounding box center [738, 312] width 392 height 60
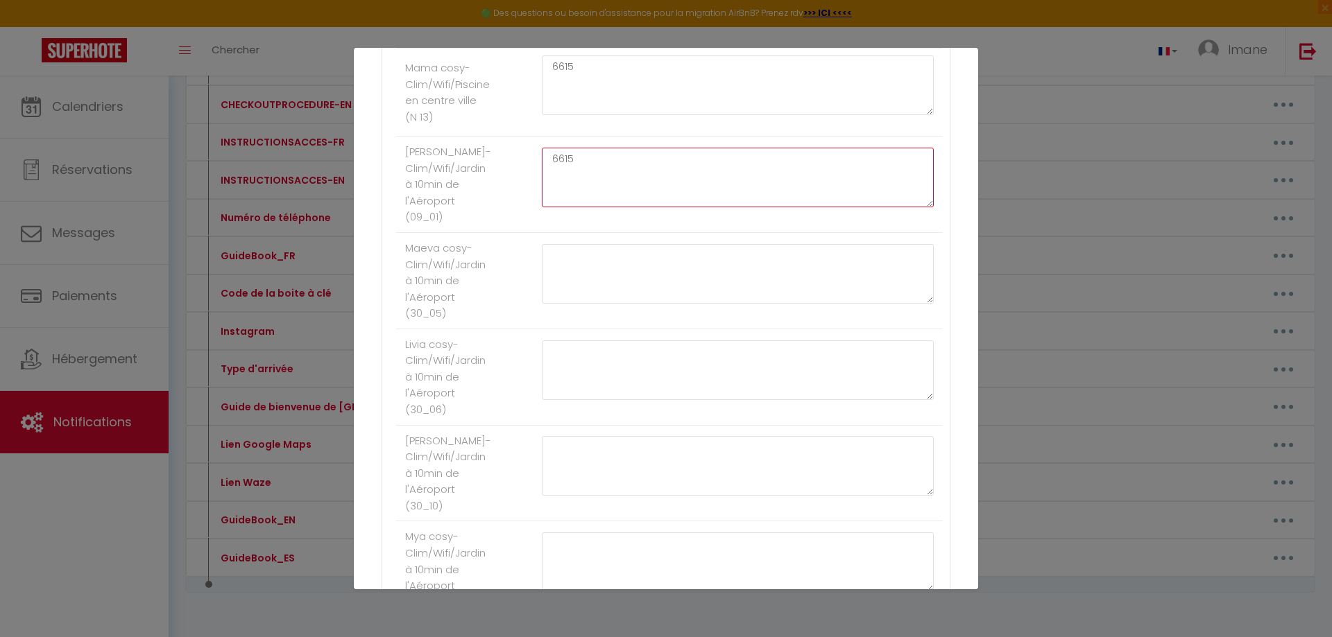
scroll to position [485, 0]
type textarea "6615"
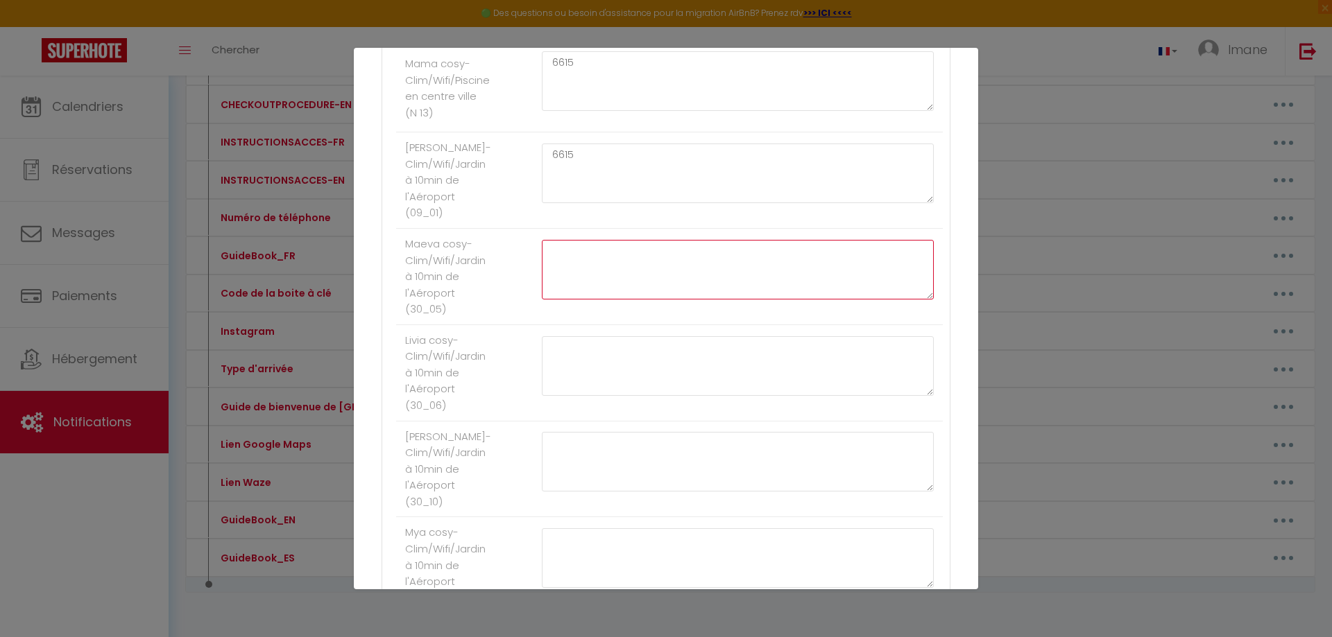
click at [670, 286] on textarea at bounding box center [738, 270] width 392 height 60
type textarea "6615"
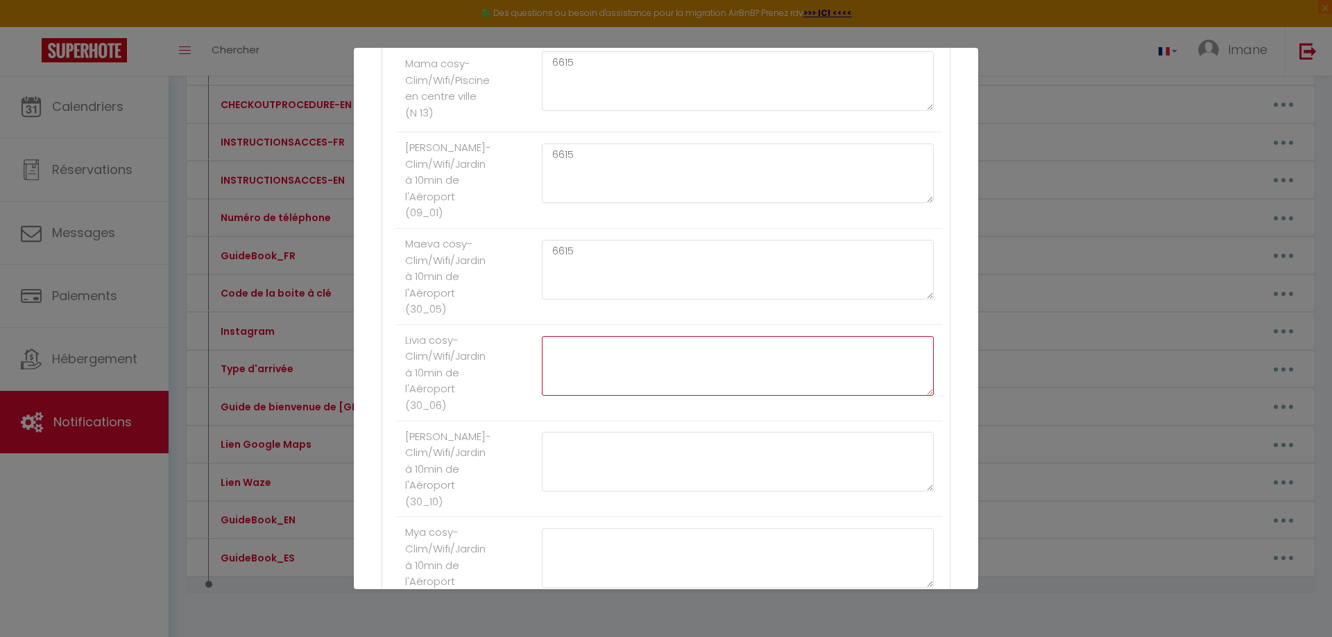
click at [673, 346] on textarea at bounding box center [738, 366] width 392 height 60
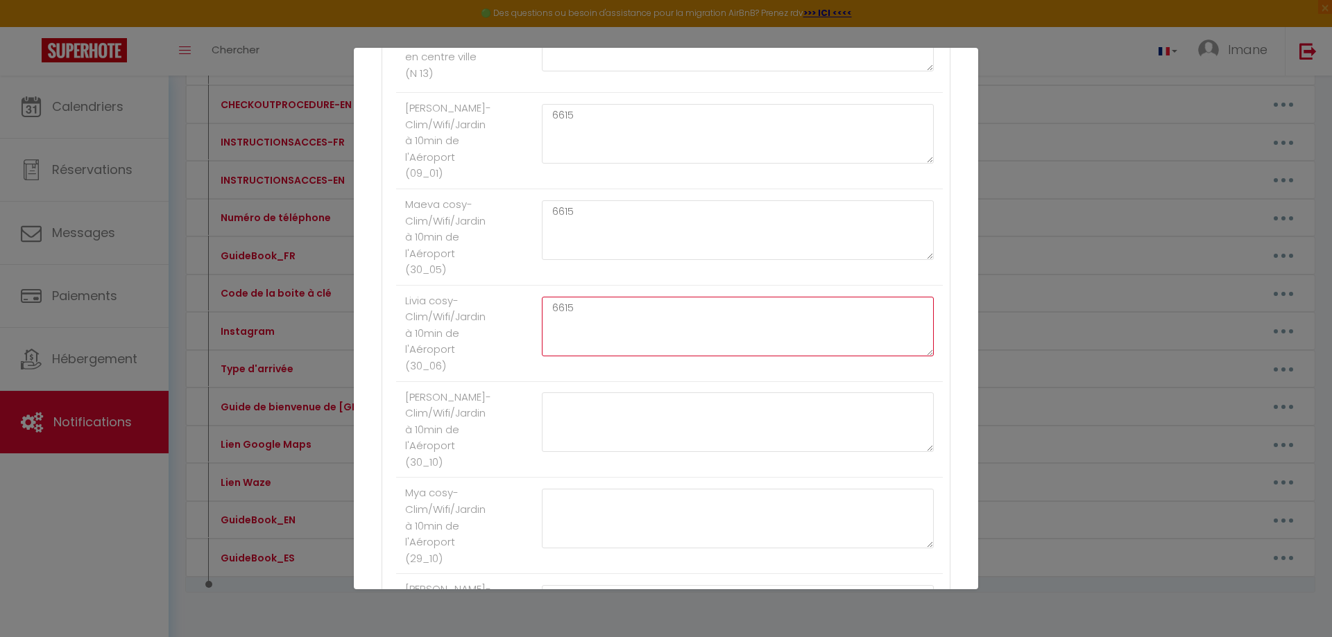
scroll to position [555, 0]
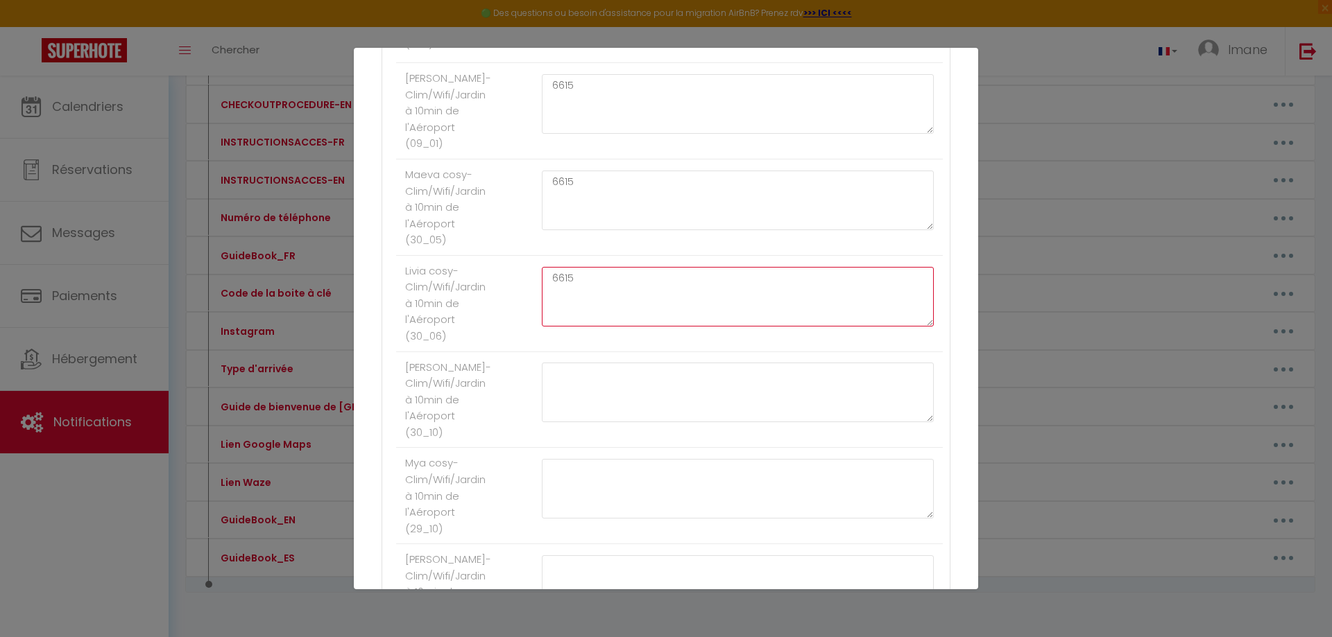
type textarea "6615"
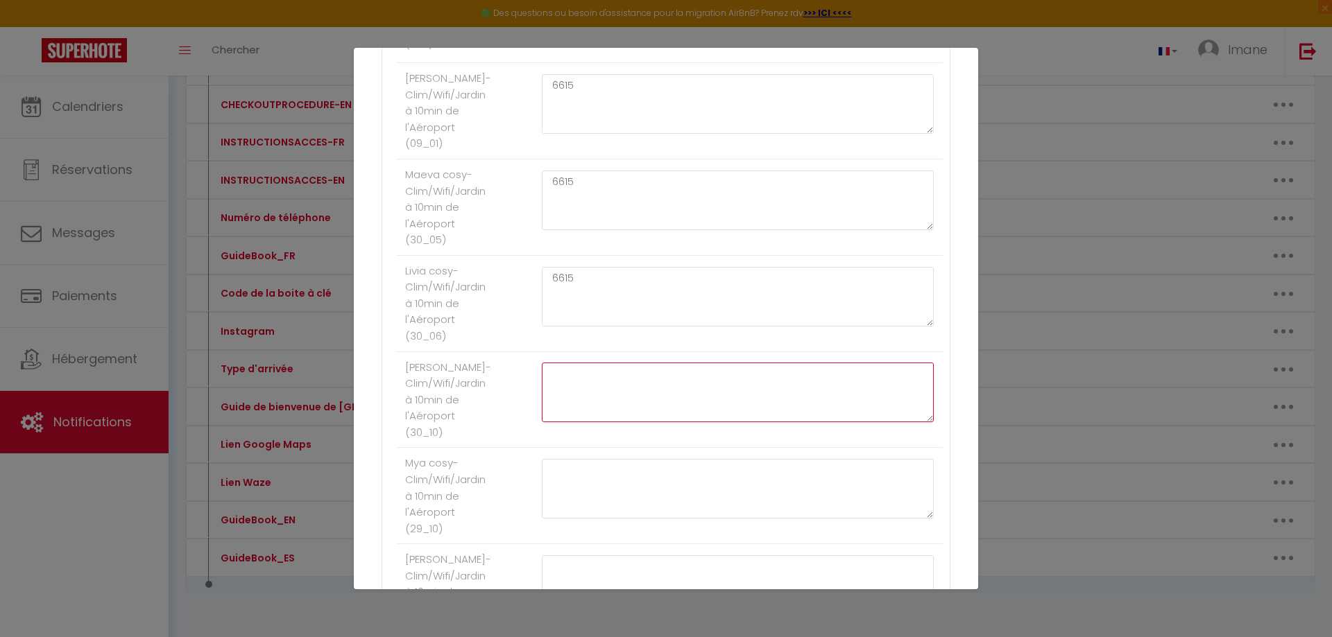
click at [650, 371] on textarea at bounding box center [738, 393] width 392 height 60
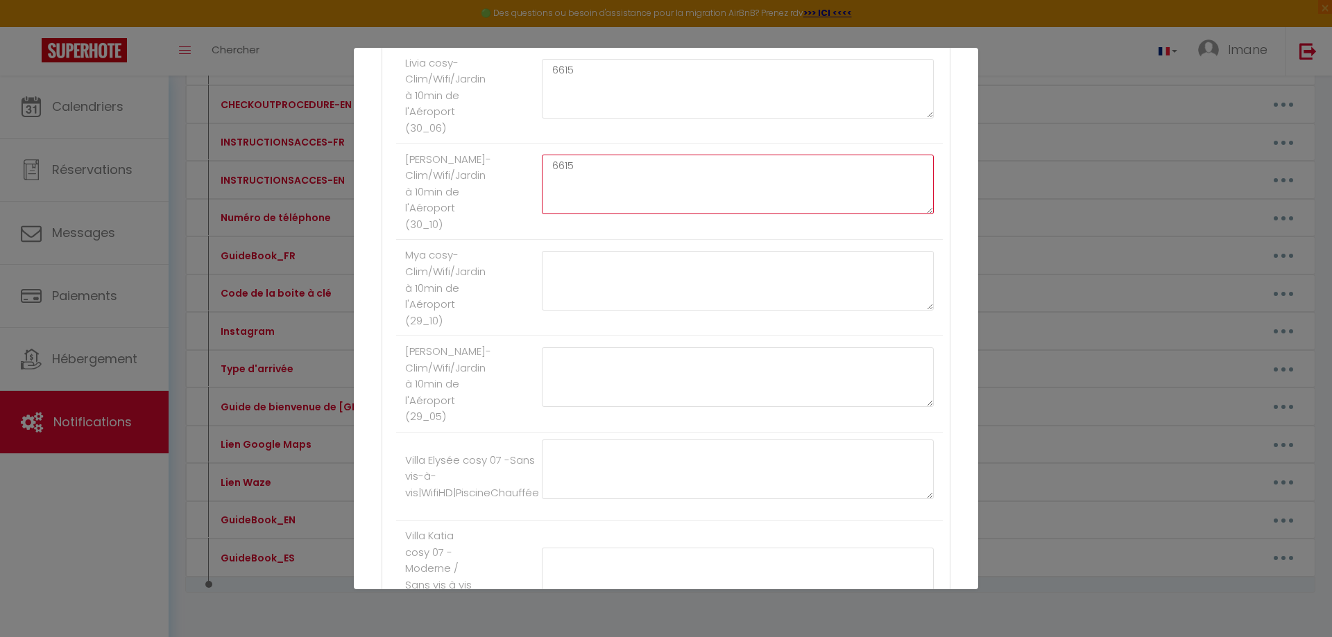
type textarea "6615"
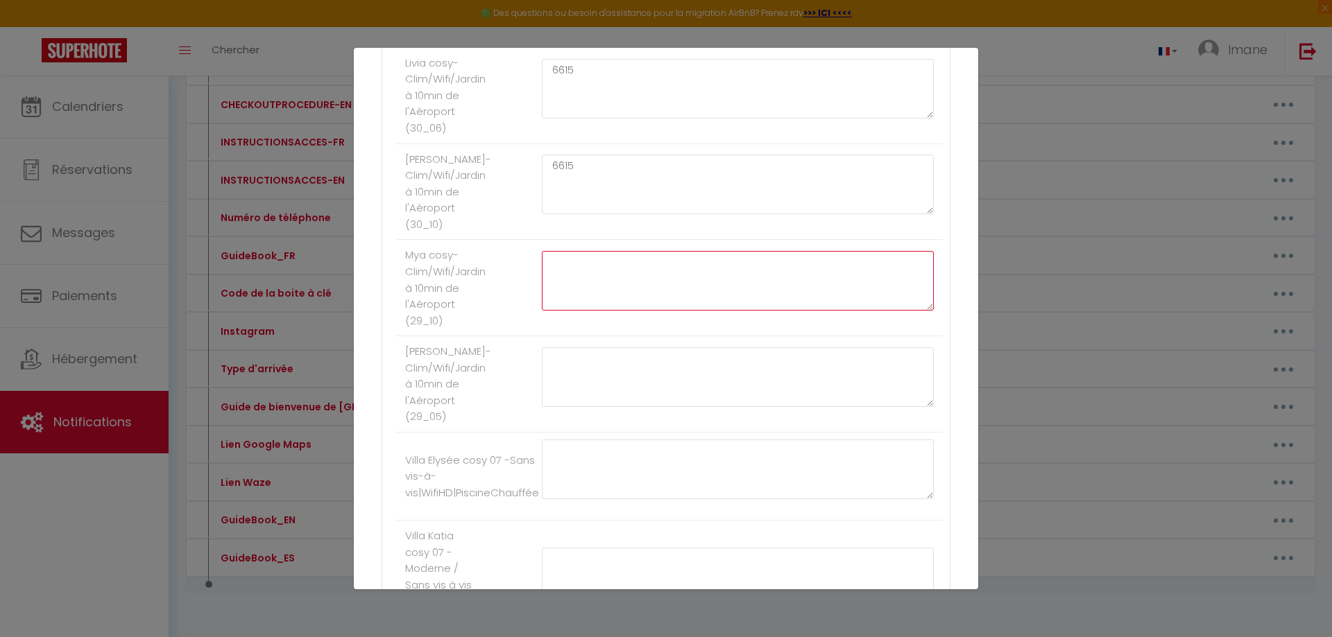
click at [648, 282] on textarea at bounding box center [738, 281] width 392 height 60
type textarea "6615"
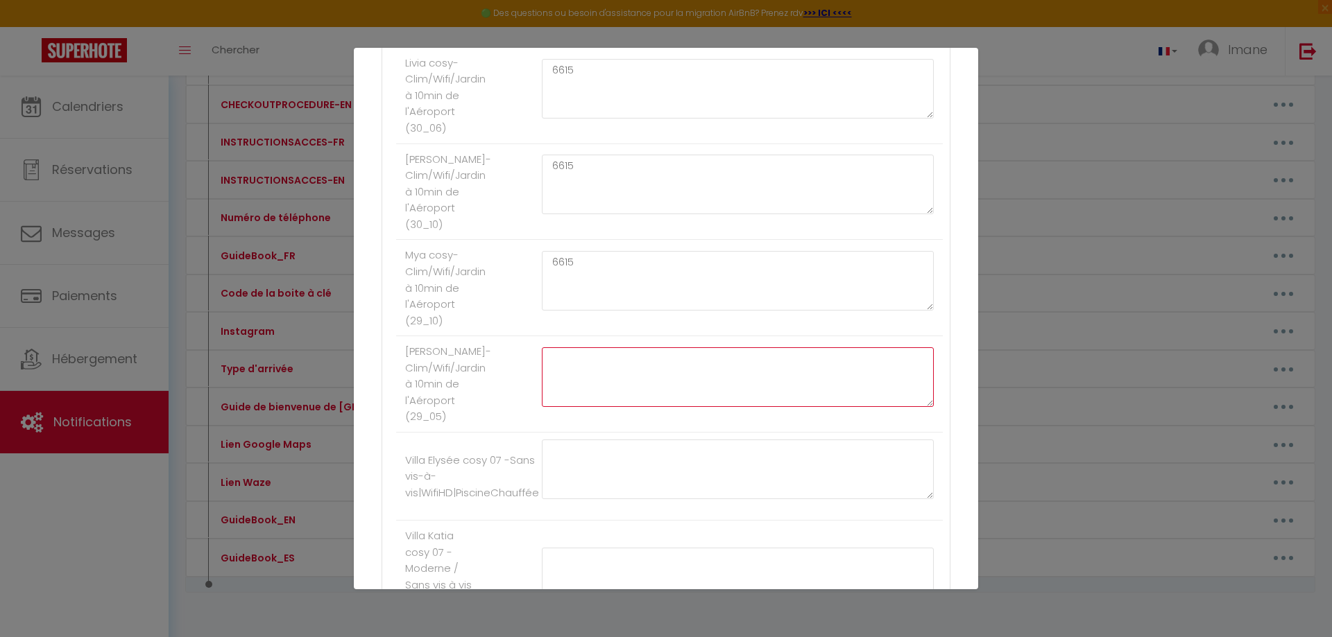
click at [623, 378] on textarea at bounding box center [738, 377] width 392 height 60
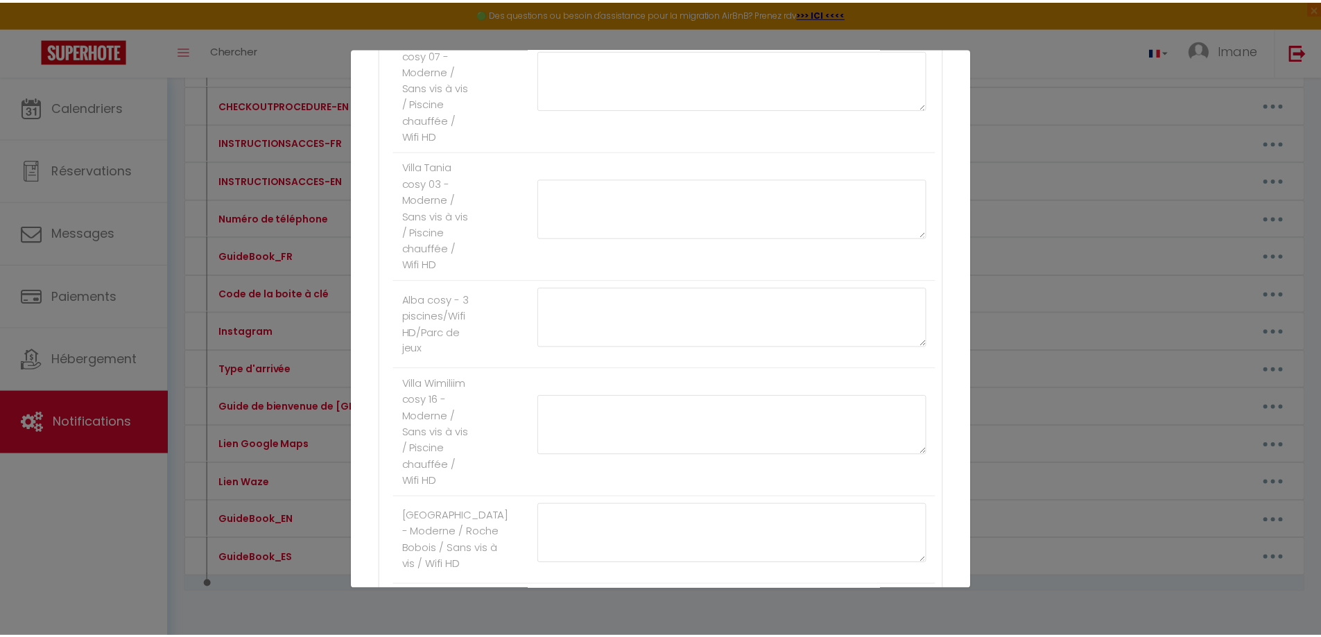
scroll to position [1380, 0]
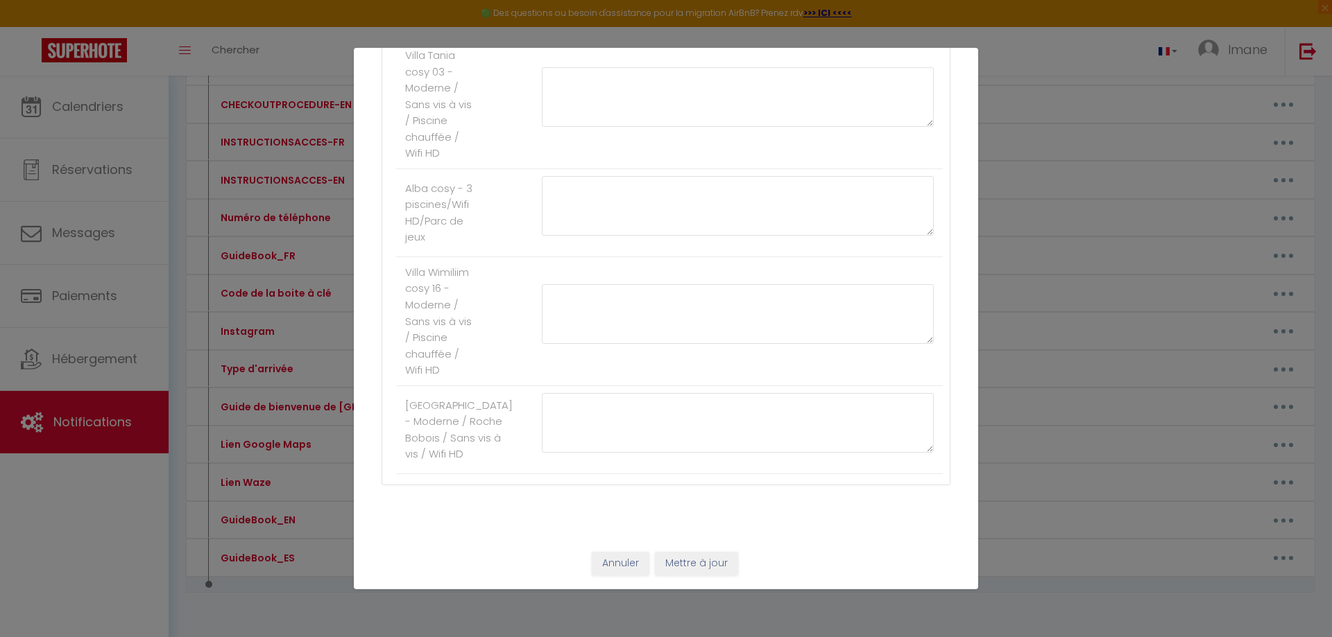
type textarea "6615"
click at [697, 569] on button "Mettre à jour" at bounding box center [696, 564] width 83 height 24
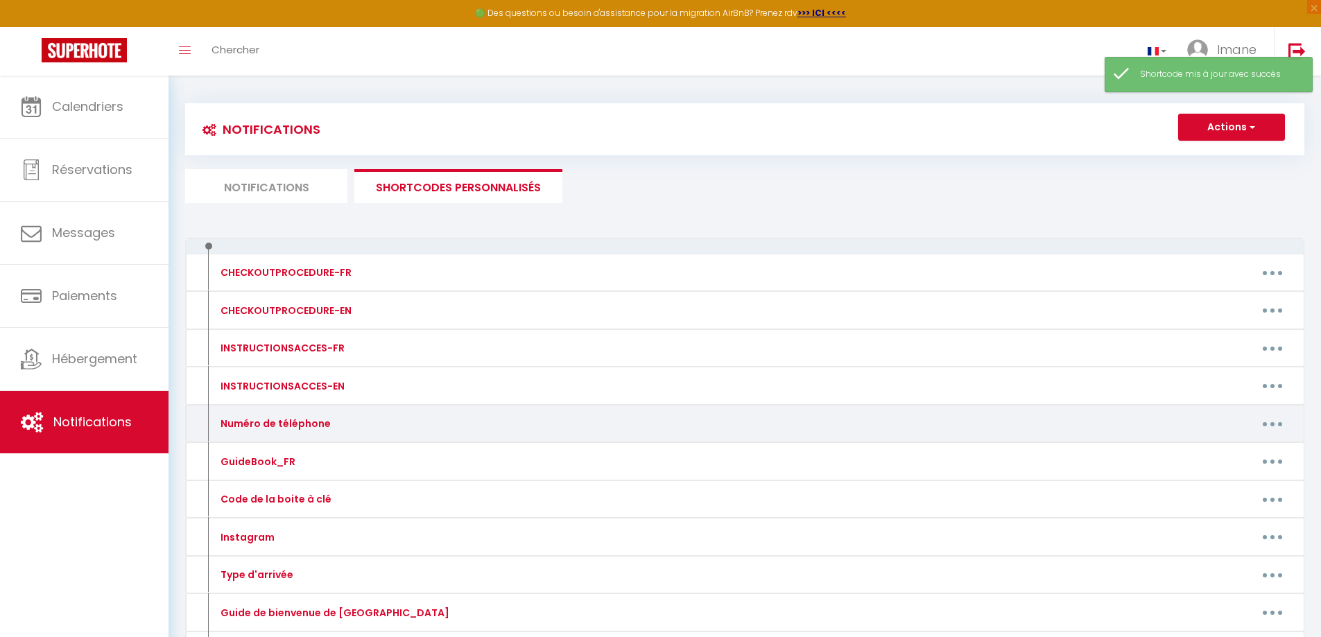
scroll to position [0, 0]
